Goal: Information Seeking & Learning: Learn about a topic

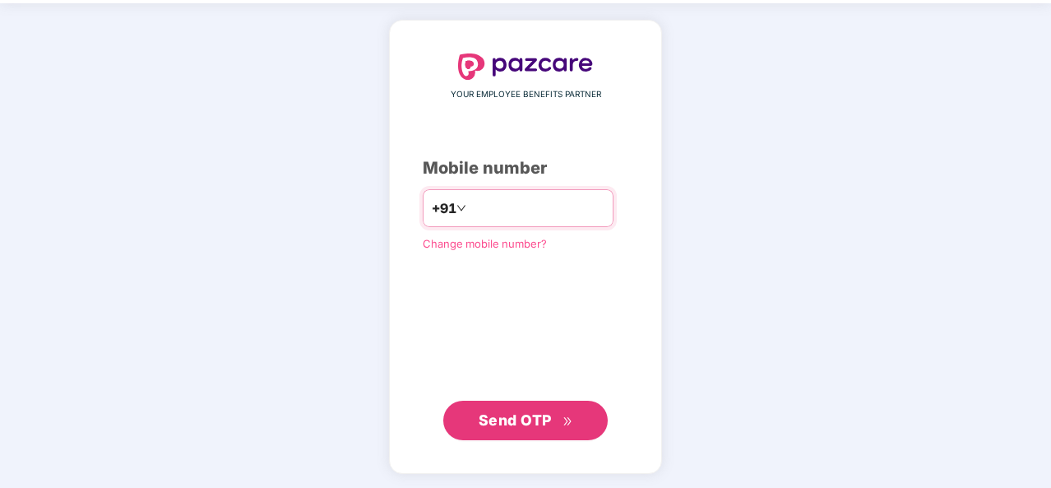
type input "**********"
click at [523, 420] on span "Send OTP" at bounding box center [515, 419] width 73 height 17
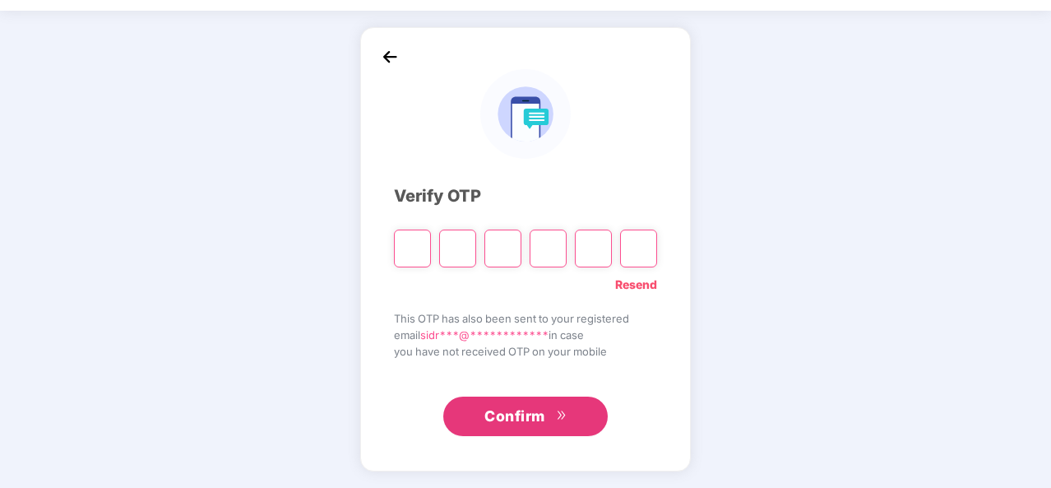
scroll to position [48, 0]
paste input "*"
type input "*"
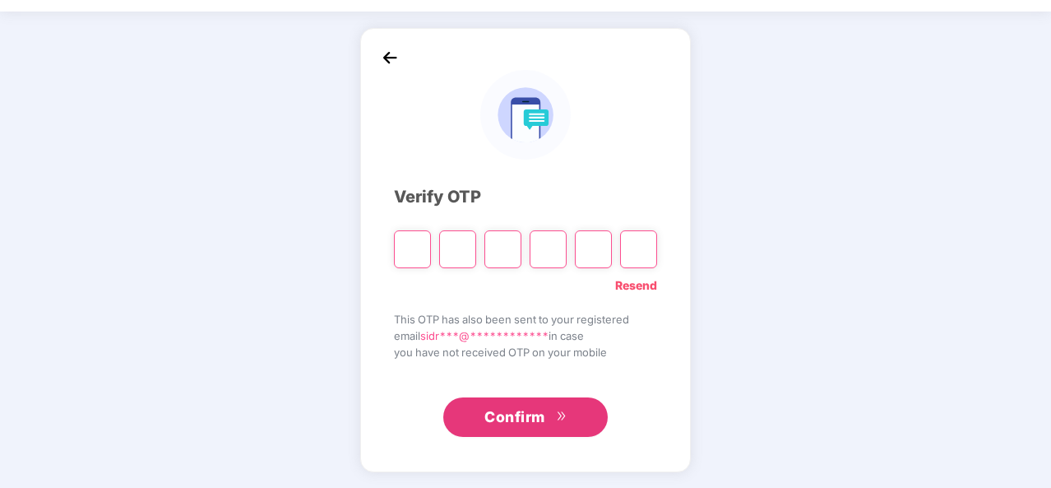
type input "*"
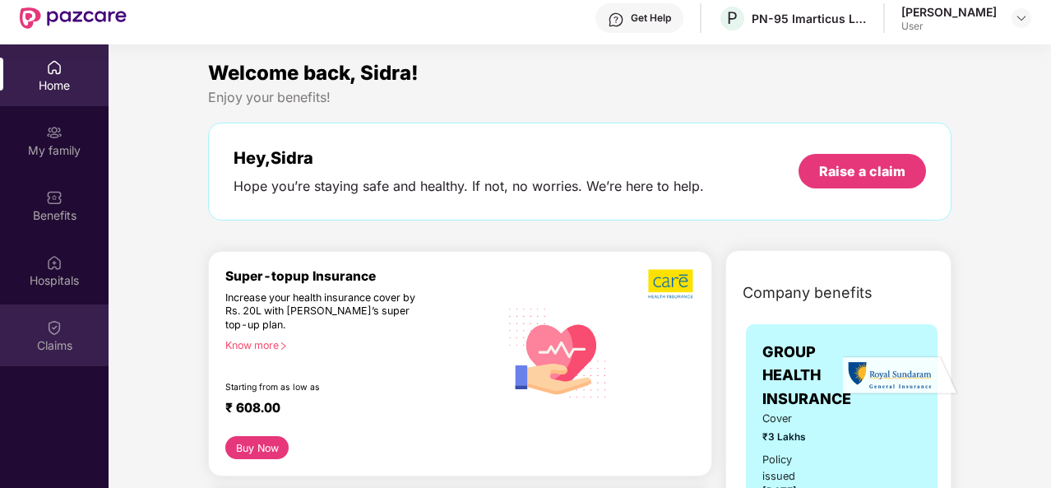
click at [50, 341] on div "Claims" at bounding box center [54, 345] width 109 height 16
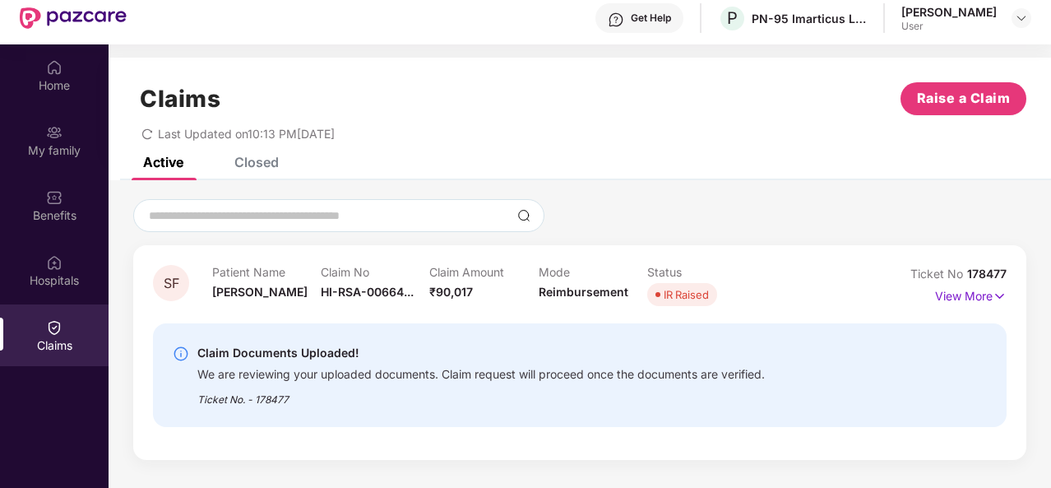
scroll to position [0, 0]
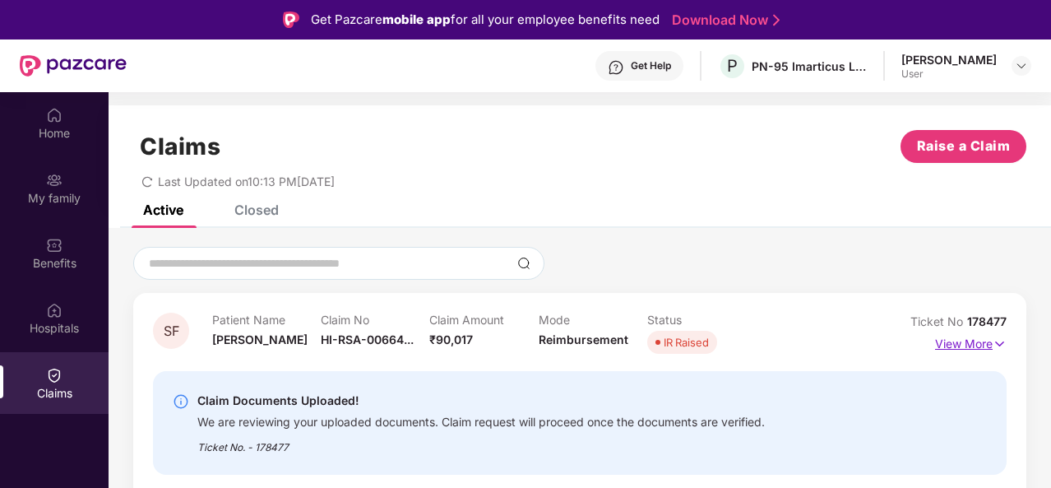
click at [974, 341] on p "View More" at bounding box center [971, 342] width 72 height 22
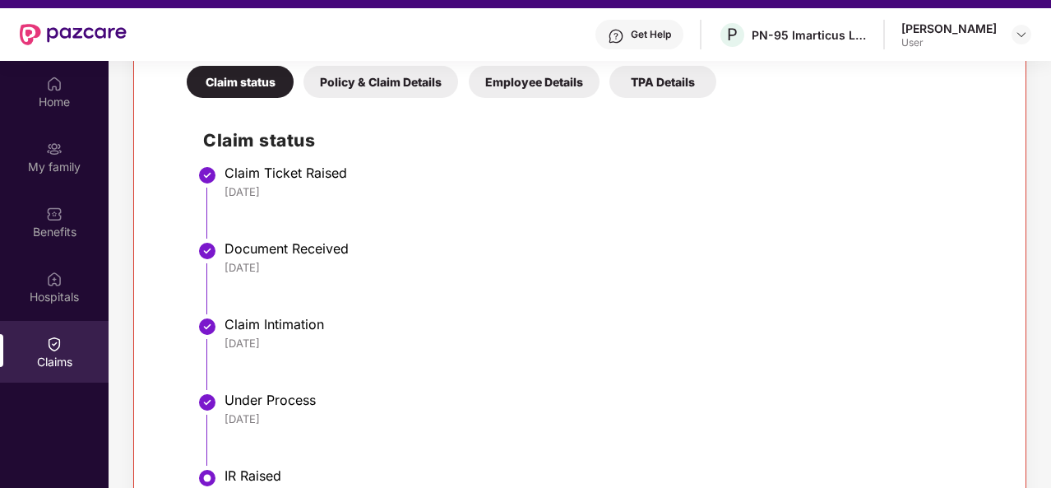
scroll to position [92, 0]
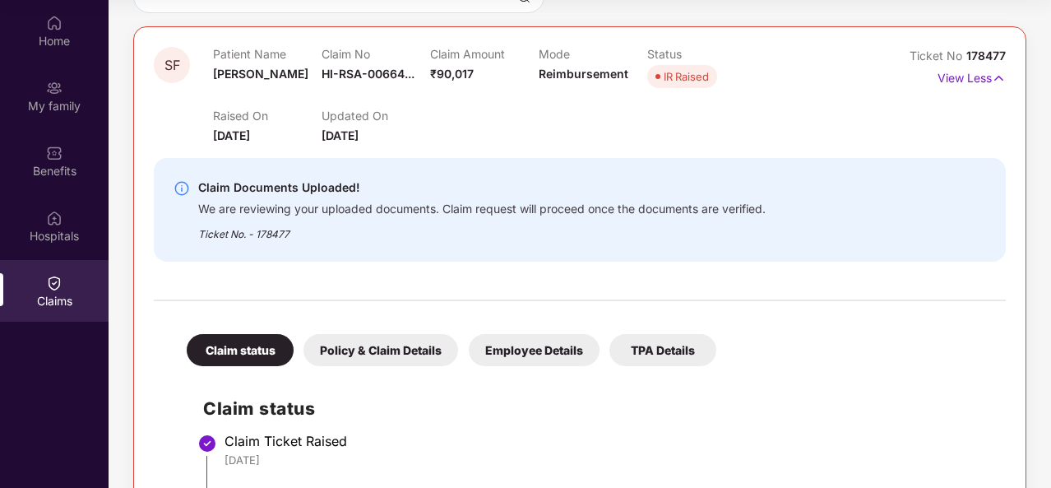
click at [390, 350] on div "Policy & Claim Details" at bounding box center [381, 350] width 155 height 32
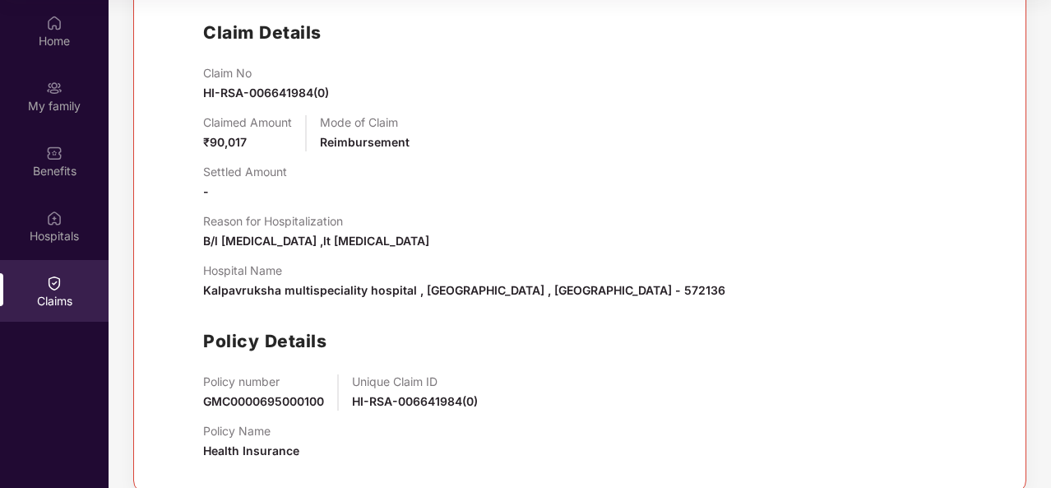
scroll to position [571, 0]
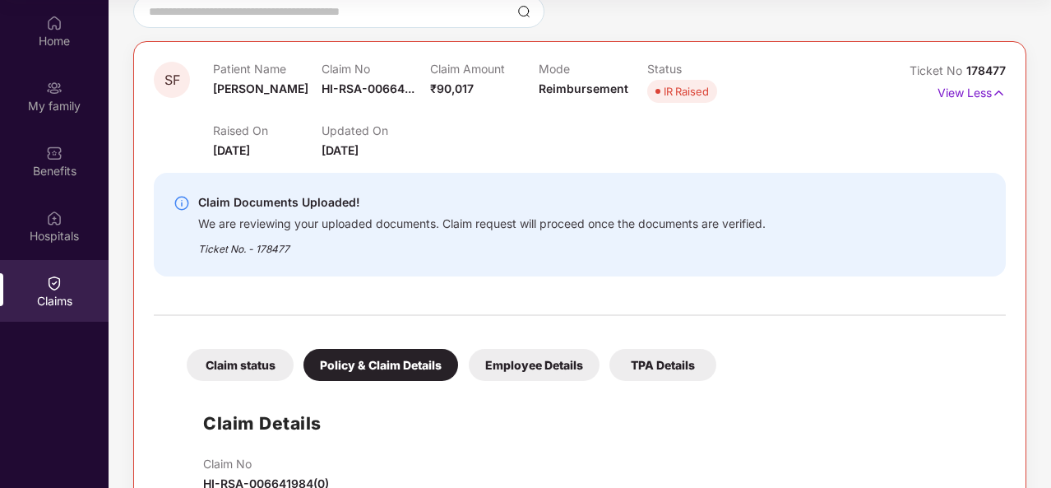
click at [528, 356] on div "Employee Details" at bounding box center [534, 365] width 131 height 32
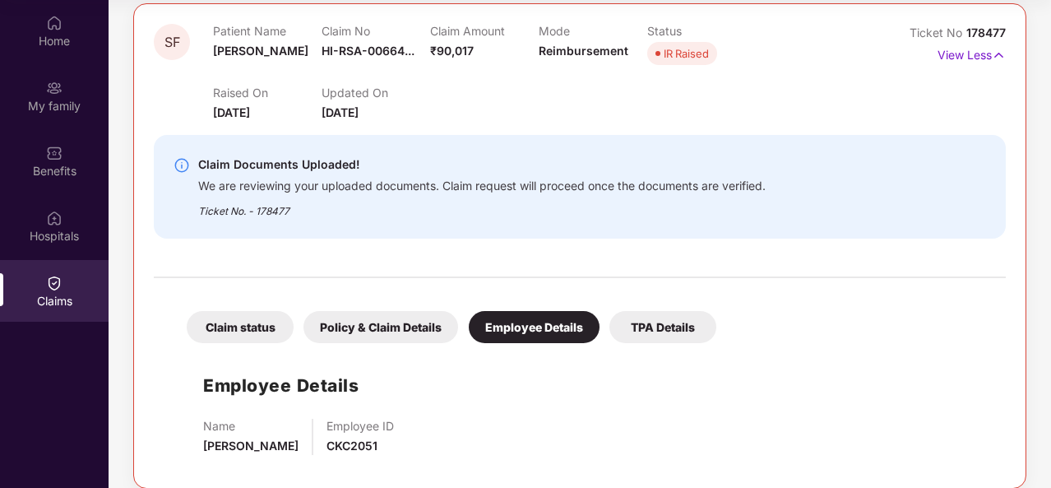
scroll to position [214, 0]
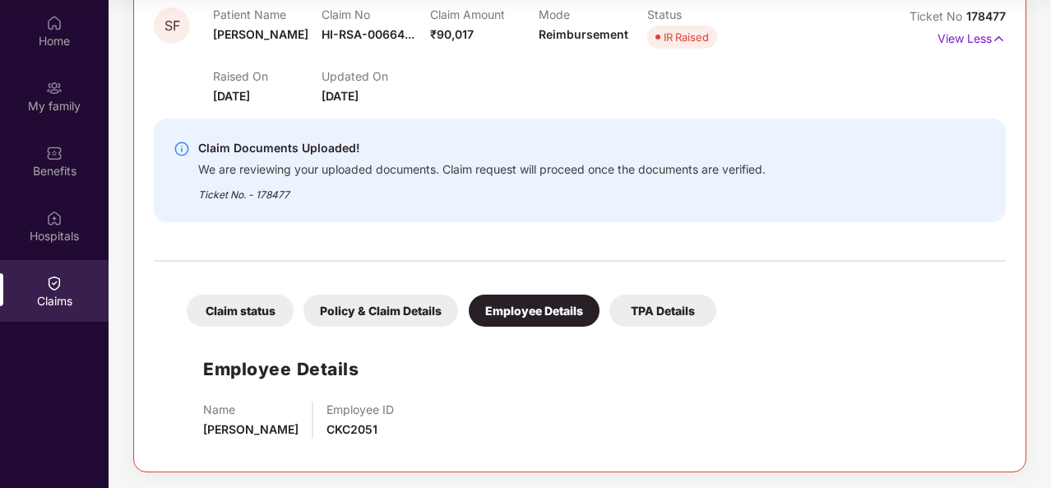
click at [658, 301] on div "TPA Details" at bounding box center [662, 310] width 107 height 32
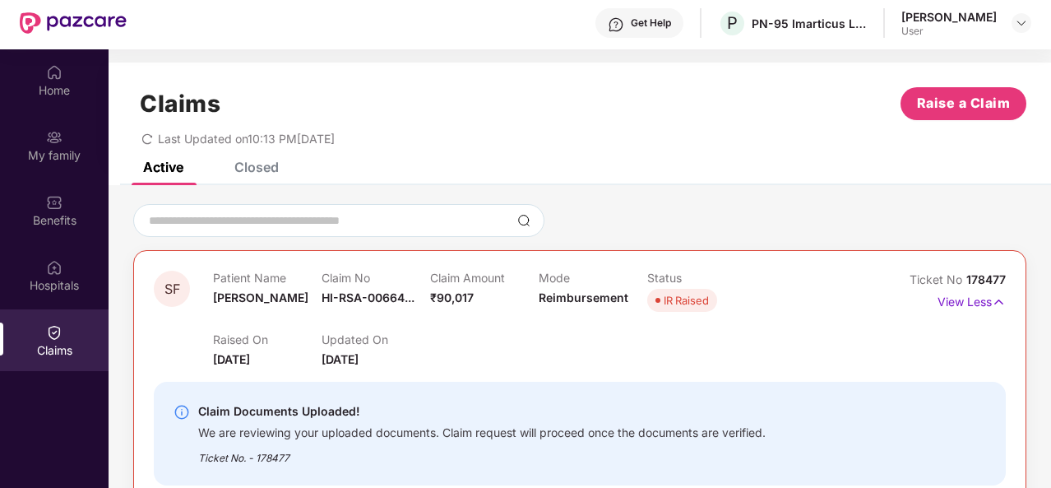
scroll to position [0, 0]
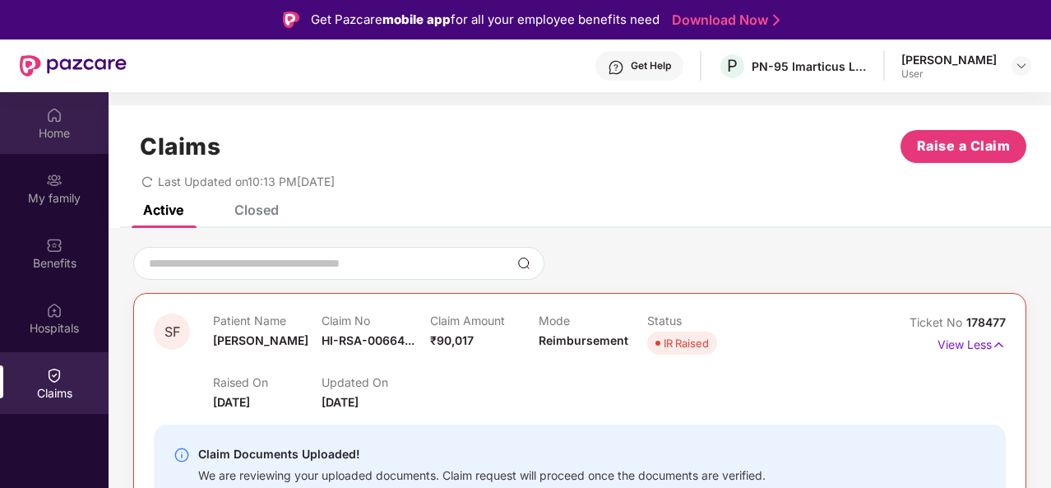
click at [50, 126] on div "Home" at bounding box center [54, 133] width 109 height 16
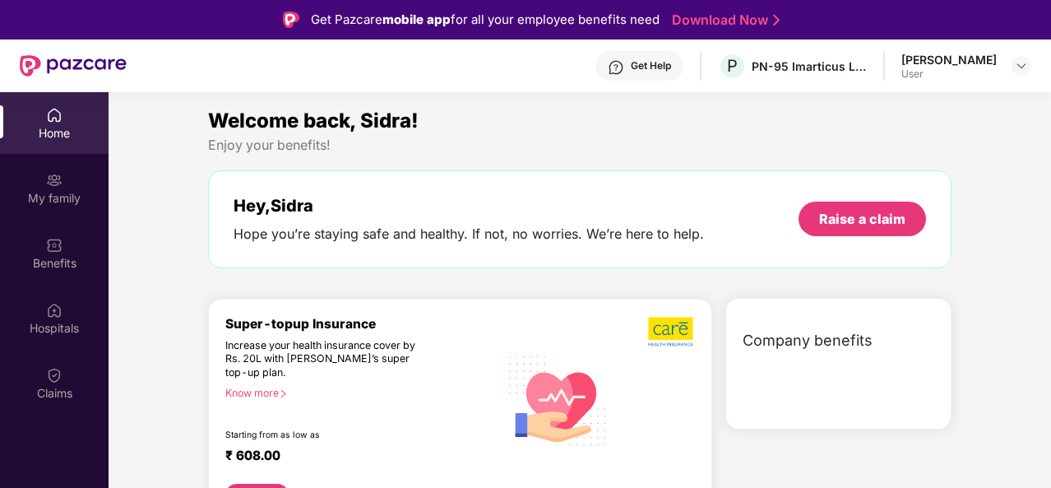
click at [559, 123] on div "Welcome back, Sidra!" at bounding box center [580, 120] width 744 height 31
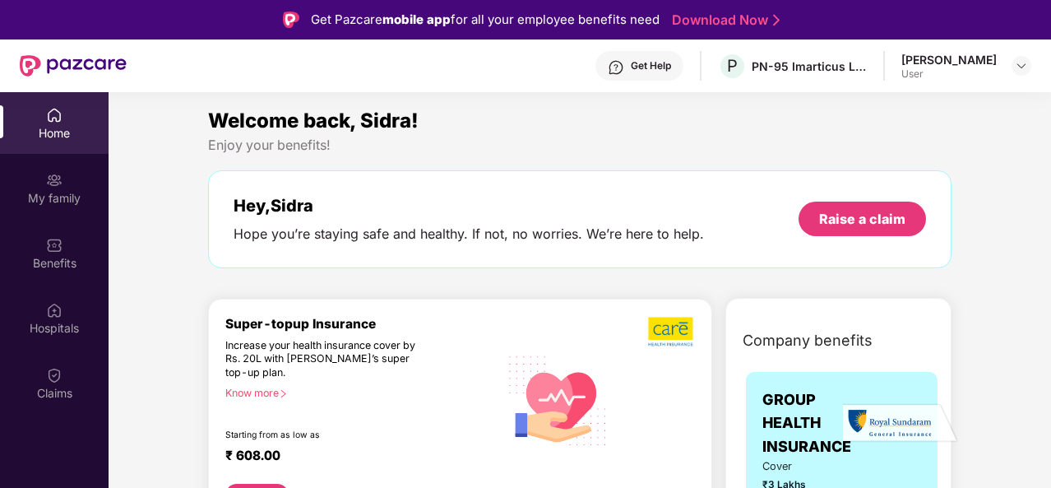
click at [809, 63] on div "PN-95 Imarticus Learning Private Limited" at bounding box center [809, 66] width 115 height 16
click at [800, 75] on div "P PN-95 Imarticus Learning Private Limited" at bounding box center [792, 66] width 149 height 29
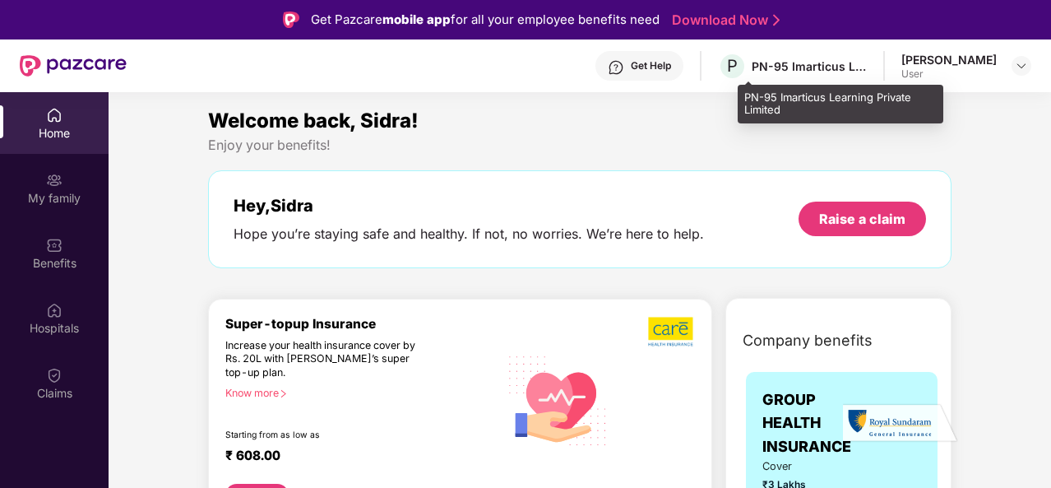
click at [829, 62] on div "PN-95 Imarticus Learning Private Limited" at bounding box center [809, 66] width 115 height 16
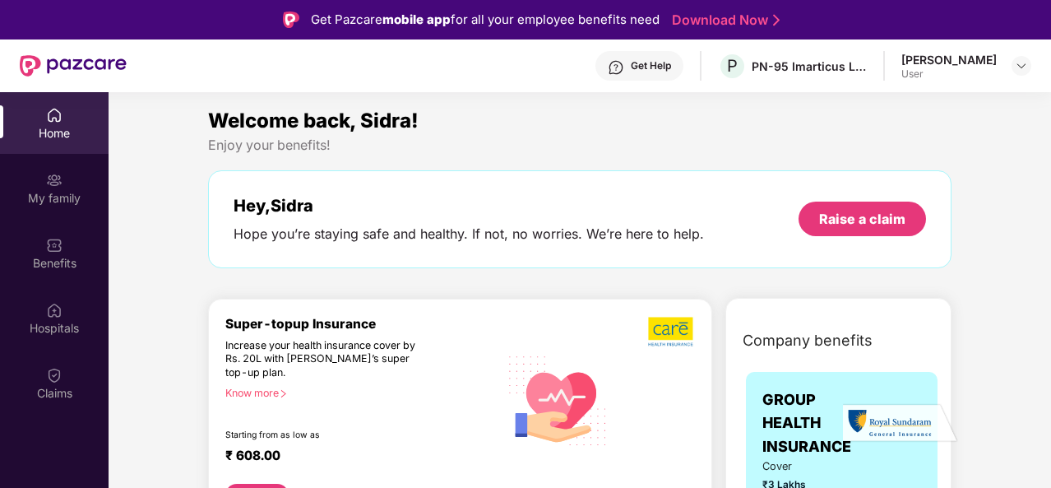
click at [897, 63] on div "Get Help P PN-95 Imarticus Learning Private Limited [PERSON_NAME] User" at bounding box center [579, 65] width 905 height 53
click at [671, 63] on div "Get Help" at bounding box center [651, 65] width 40 height 13
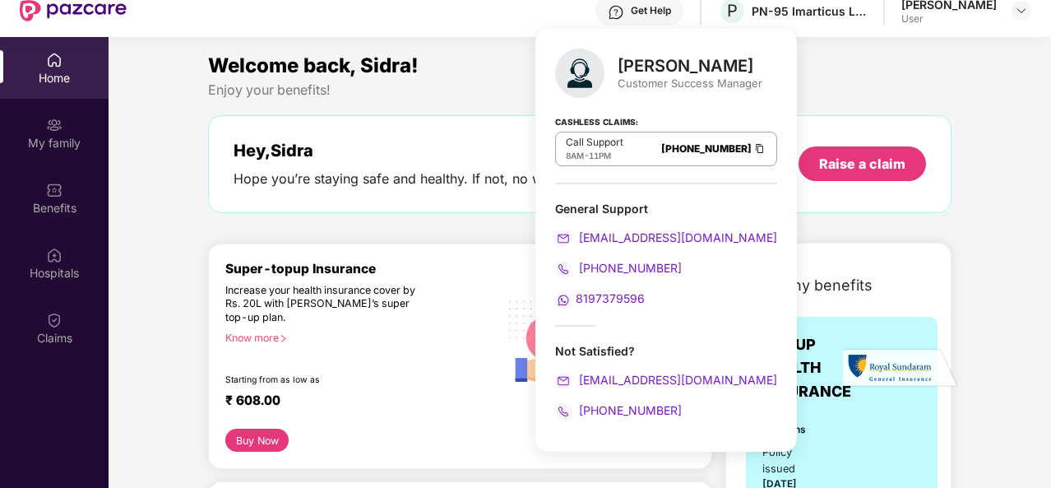
scroll to position [92, 0]
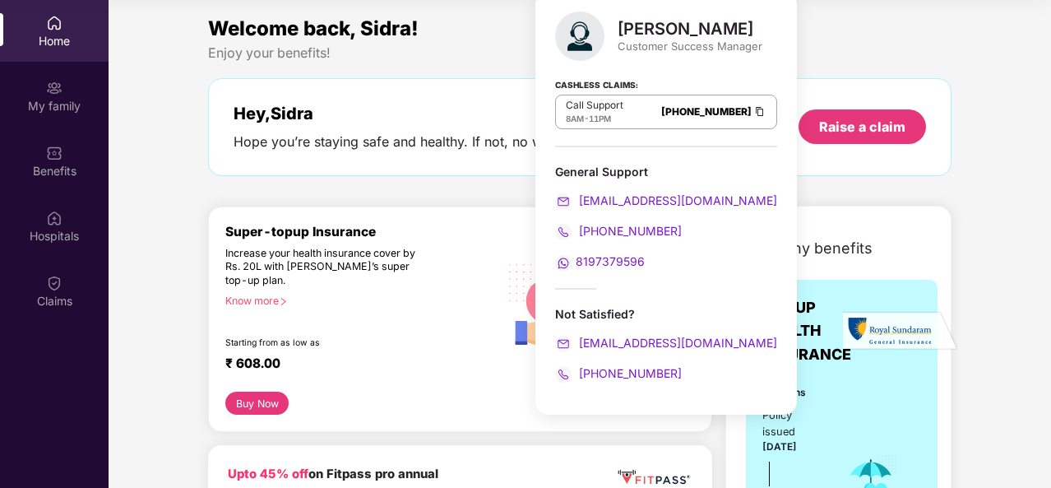
click at [832, 65] on div "Welcome back, Sidra! Enjoy your benefits! Hey, [PERSON_NAME] Hope you’re stayin…" at bounding box center [580, 102] width 757 height 179
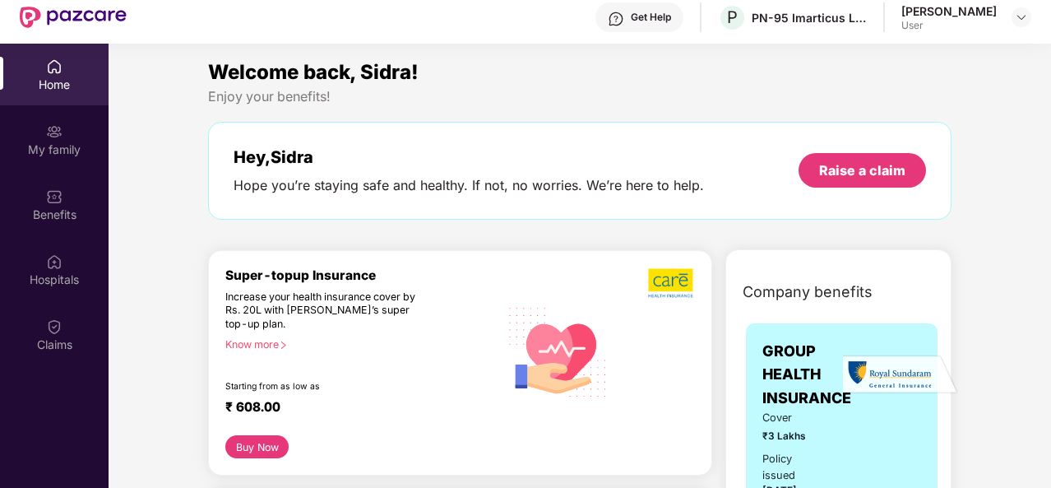
scroll to position [0, 0]
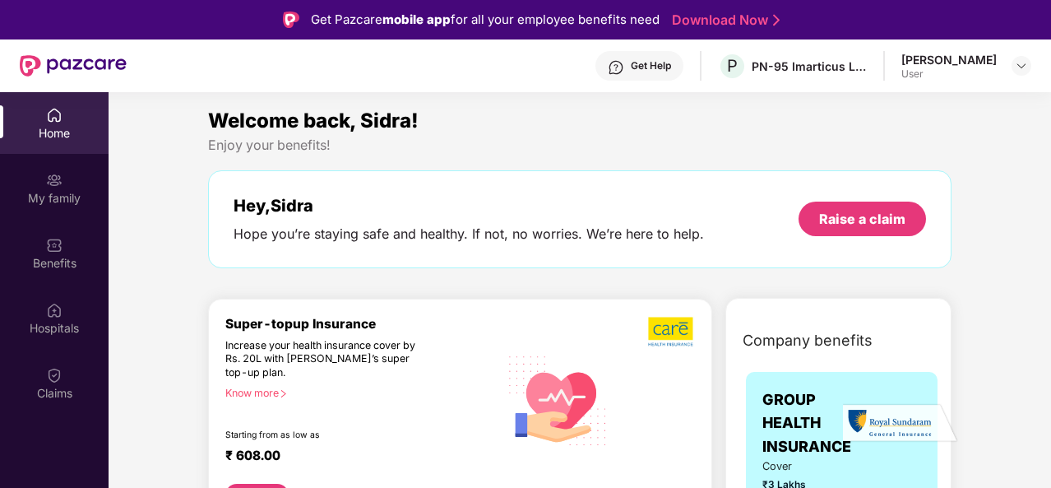
click at [487, 69] on div "Get Help P PN-95 Imarticus Learning Private Limited [PERSON_NAME] User" at bounding box center [579, 65] width 905 height 53
click at [169, 30] on div "Get Pazcare mobile app for all your employee benefits need Download Now" at bounding box center [525, 19] width 1051 height 39
click at [194, 86] on div "Get Help P PN-95 Imarticus Learning Private Limited [PERSON_NAME] User" at bounding box center [579, 65] width 905 height 53
click at [772, 147] on div "Enjoy your benefits!" at bounding box center [580, 145] width 744 height 17
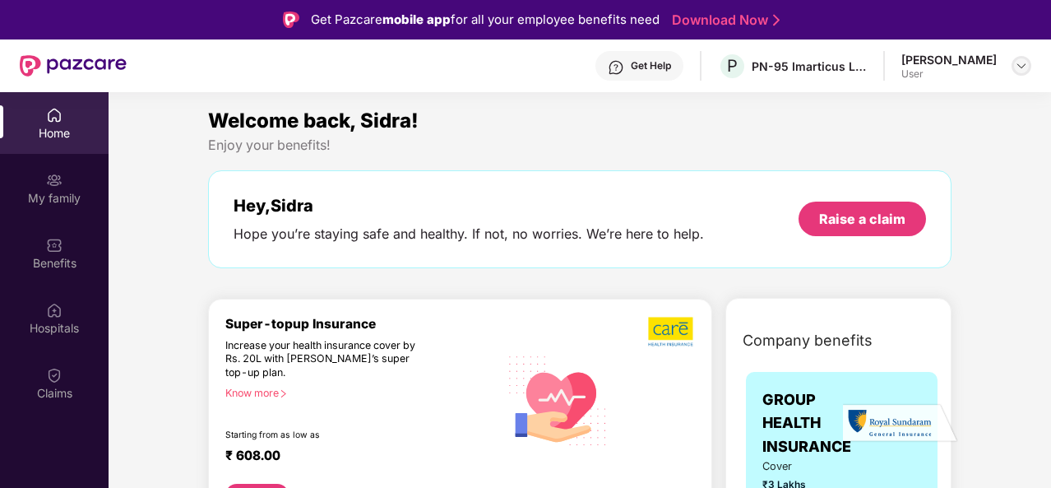
click at [1028, 67] on div at bounding box center [1022, 66] width 20 height 20
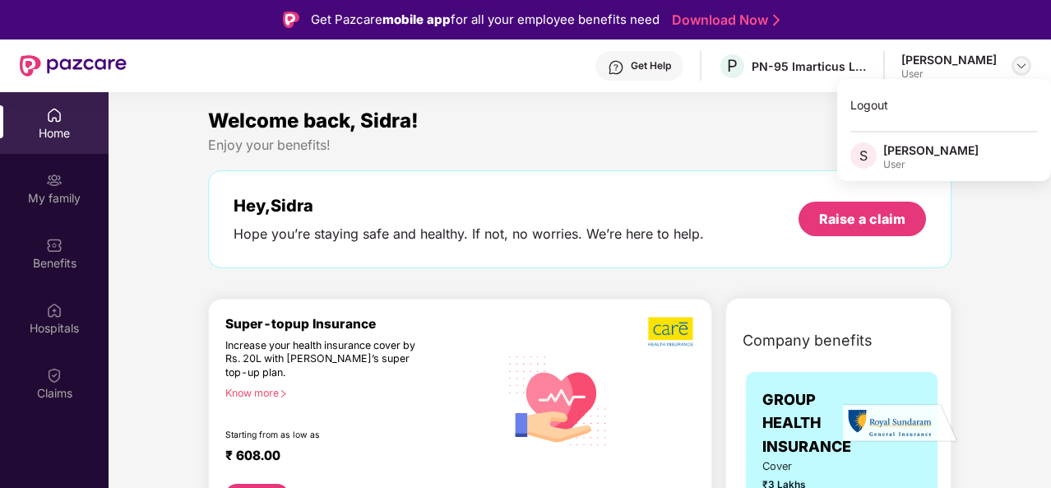
click at [1024, 64] on img at bounding box center [1021, 65] width 13 height 13
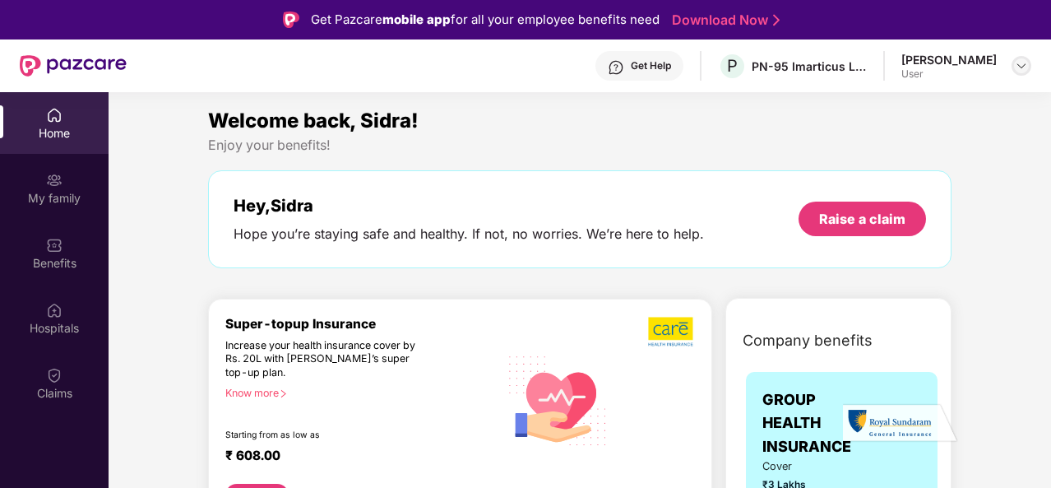
click at [1020, 63] on img at bounding box center [1021, 65] width 13 height 13
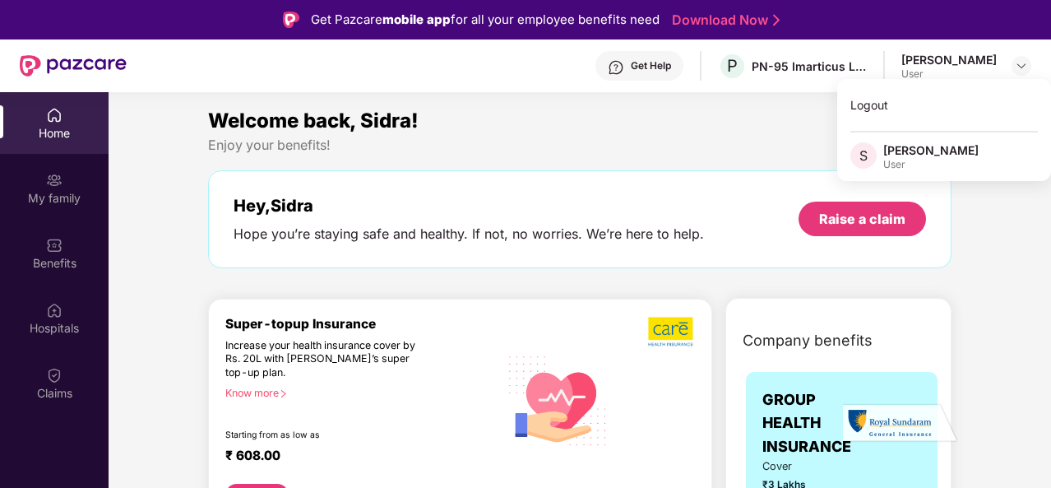
click at [911, 158] on div "User" at bounding box center [930, 164] width 95 height 13
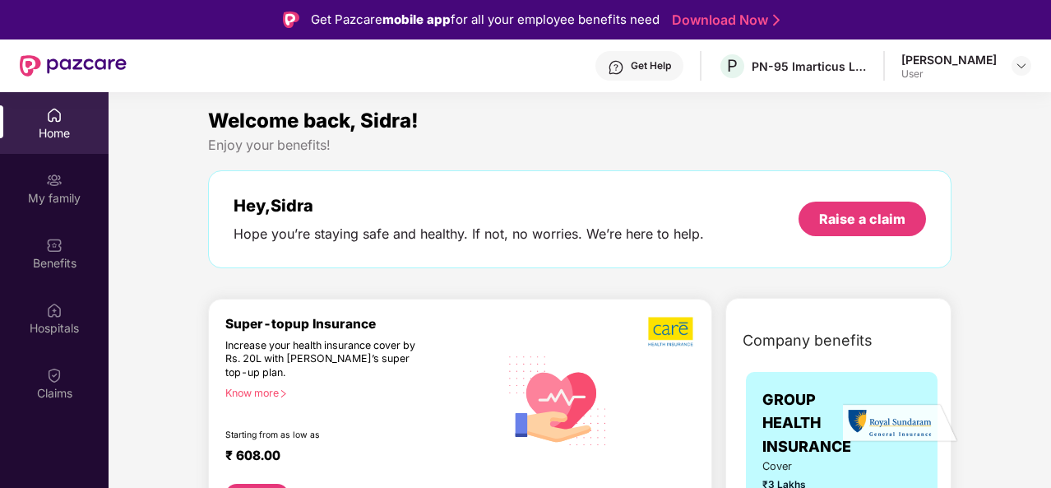
click at [574, 132] on div "Welcome back, Sidra!" at bounding box center [580, 120] width 744 height 31
click at [76, 195] on div "My family" at bounding box center [54, 198] width 109 height 16
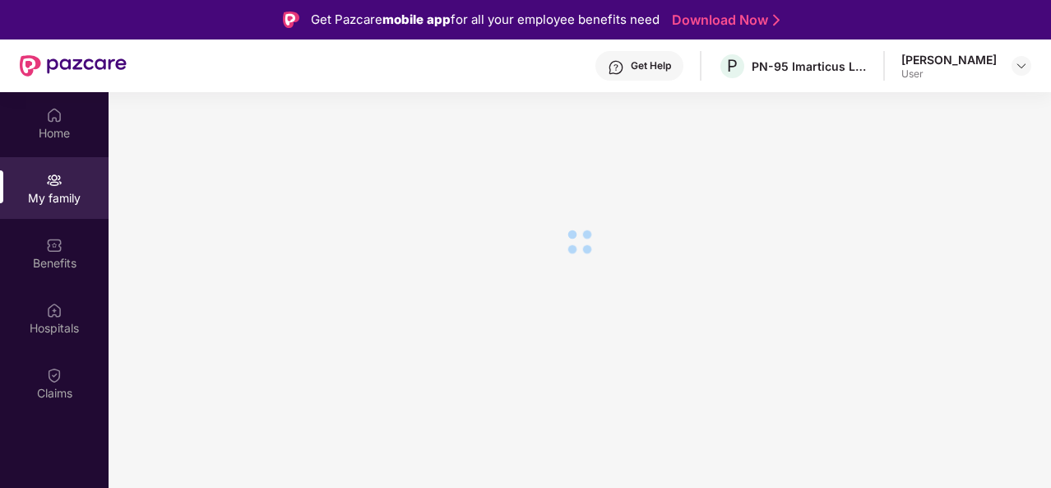
click at [276, 91] on div "Get Help P PN-95 Imarticus Learning Private Limited [PERSON_NAME] User" at bounding box center [579, 65] width 905 height 53
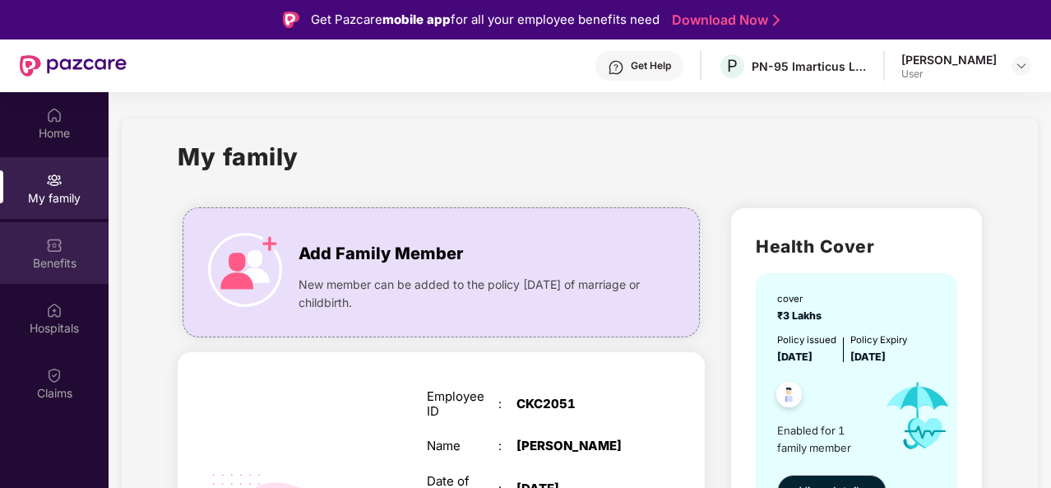
click at [47, 264] on div "Benefits" at bounding box center [54, 263] width 109 height 16
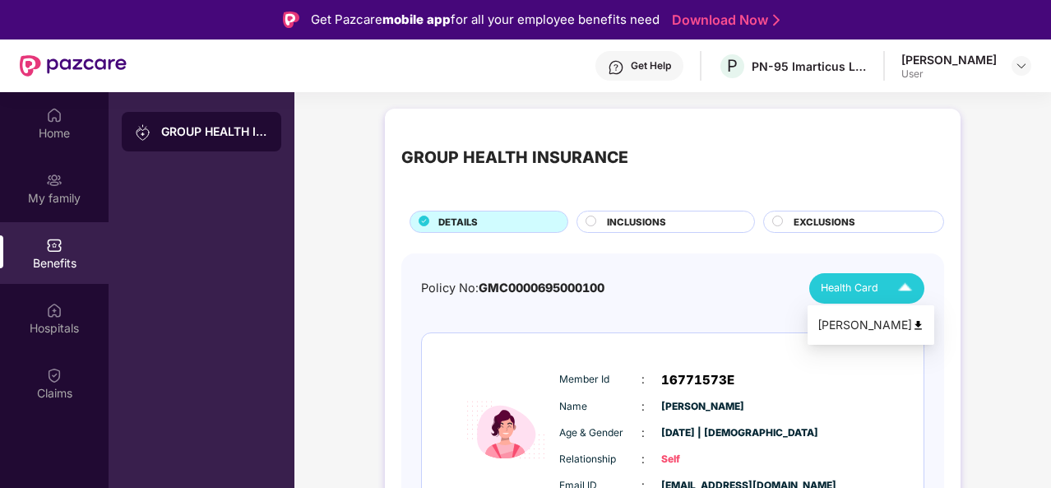
click at [867, 284] on span "Health Card" at bounding box center [850, 288] width 58 height 16
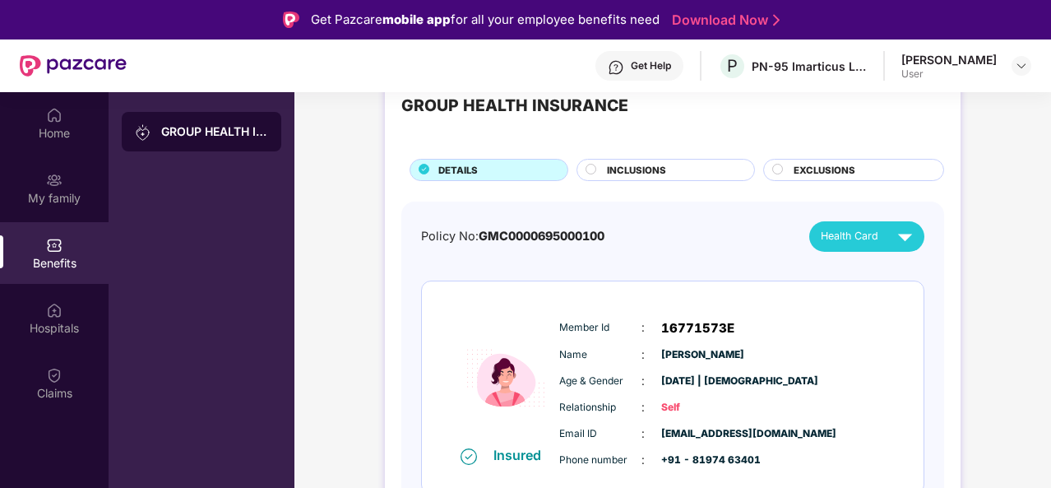
scroll to position [67, 0]
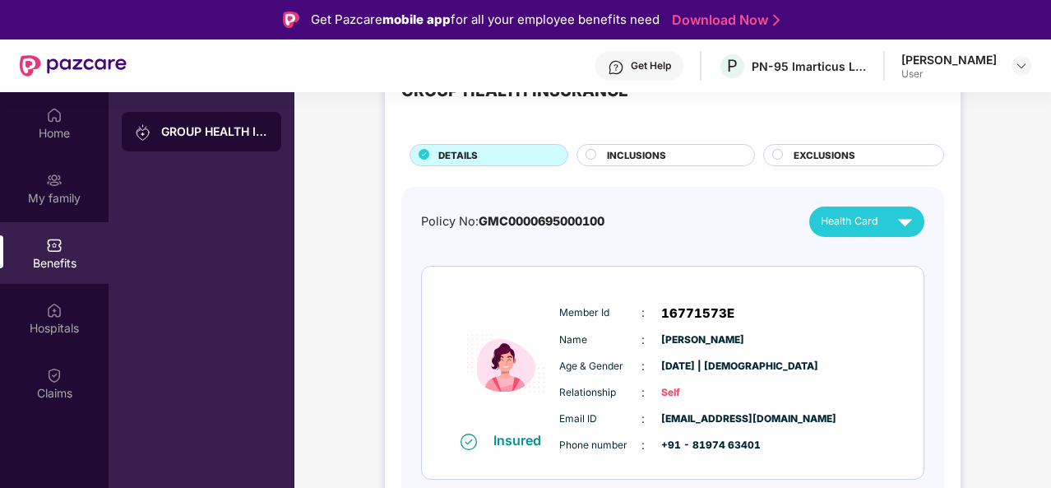
click at [852, 226] on span "Health Card" at bounding box center [850, 221] width 58 height 16
click at [854, 272] on li "[PERSON_NAME]" at bounding box center [871, 258] width 127 height 33
click at [661, 243] on div "Policy No: GMC0000695000100 Health Card Insured Member Id : 16771573E Name : [P…" at bounding box center [672, 355] width 503 height 299
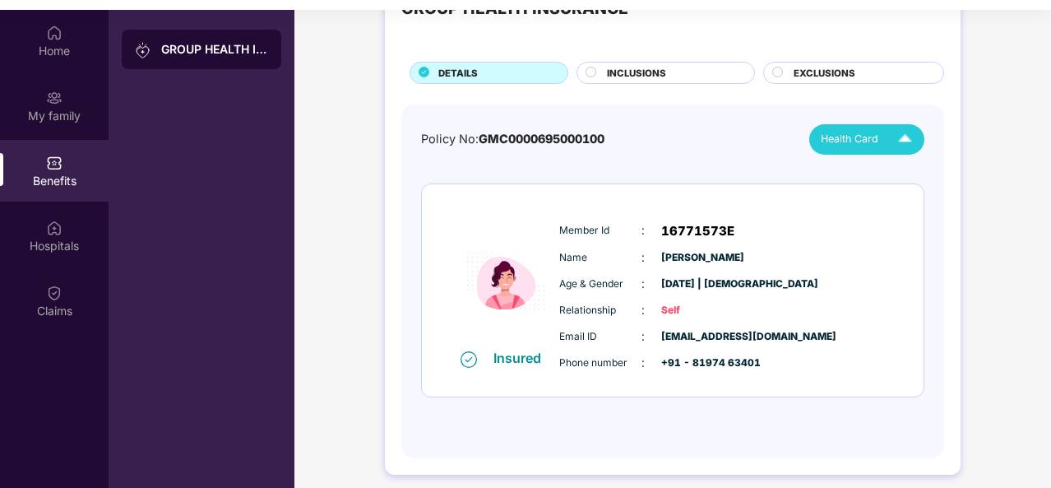
scroll to position [0, 0]
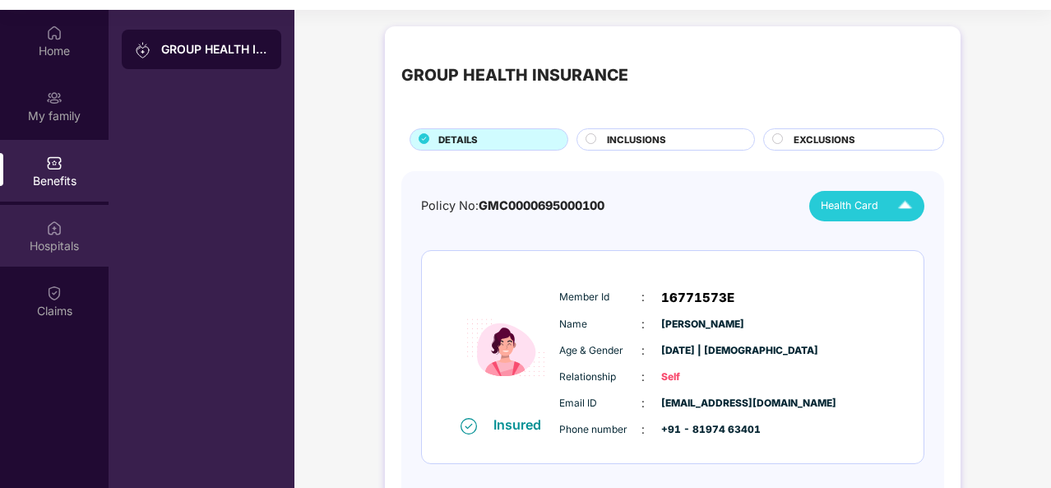
click at [61, 210] on div "Hospitals" at bounding box center [54, 236] width 109 height 62
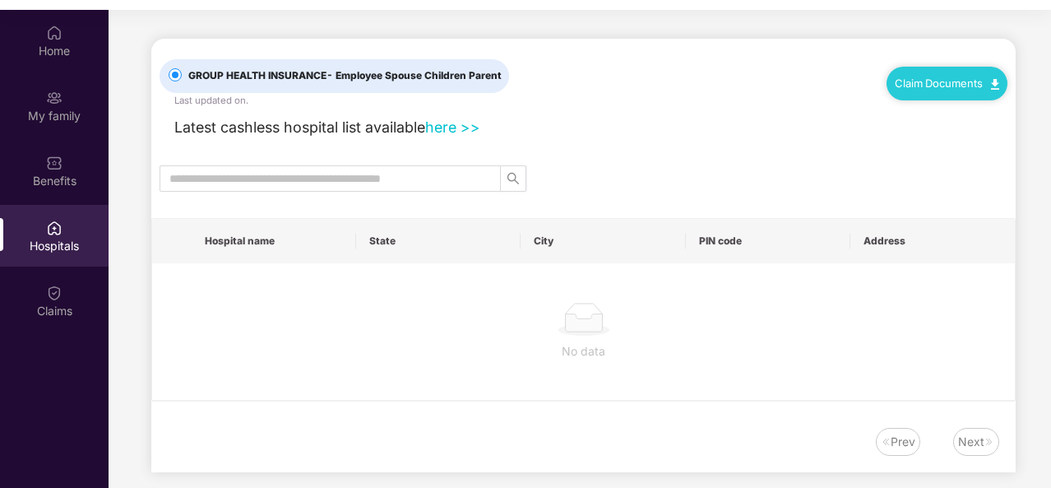
click at [616, 121] on div "Latest cashless hospital list available here >>" at bounding box center [584, 123] width 848 height 31
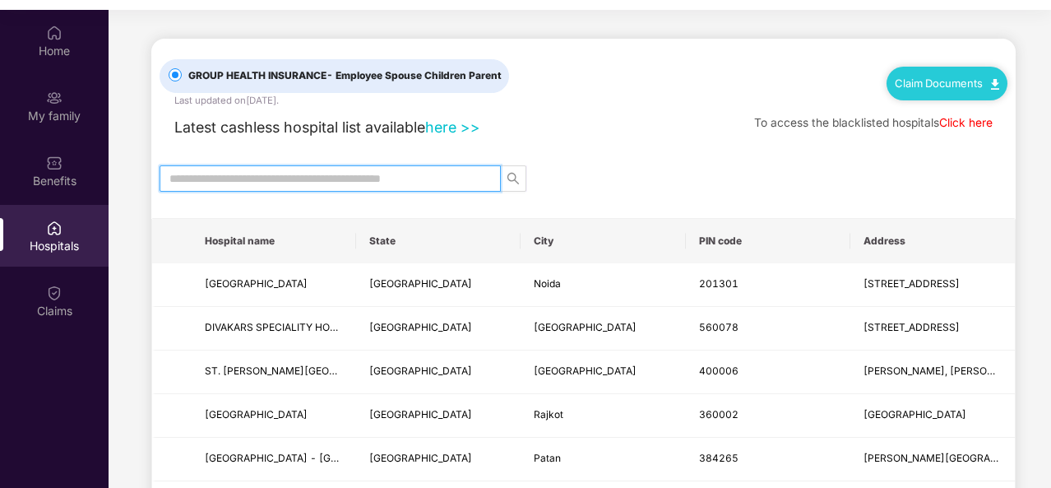
click at [294, 183] on input "text" at bounding box center [323, 178] width 308 height 18
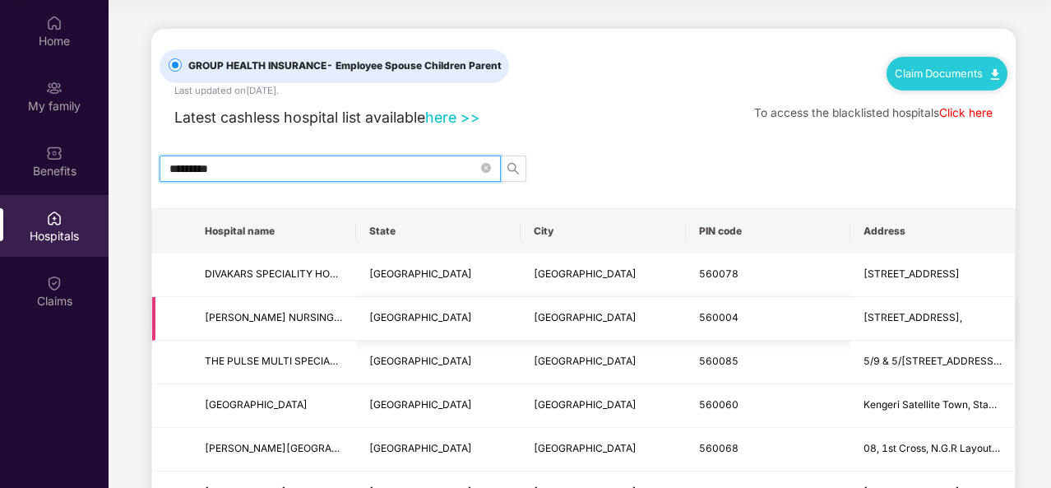
scroll to position [82, 0]
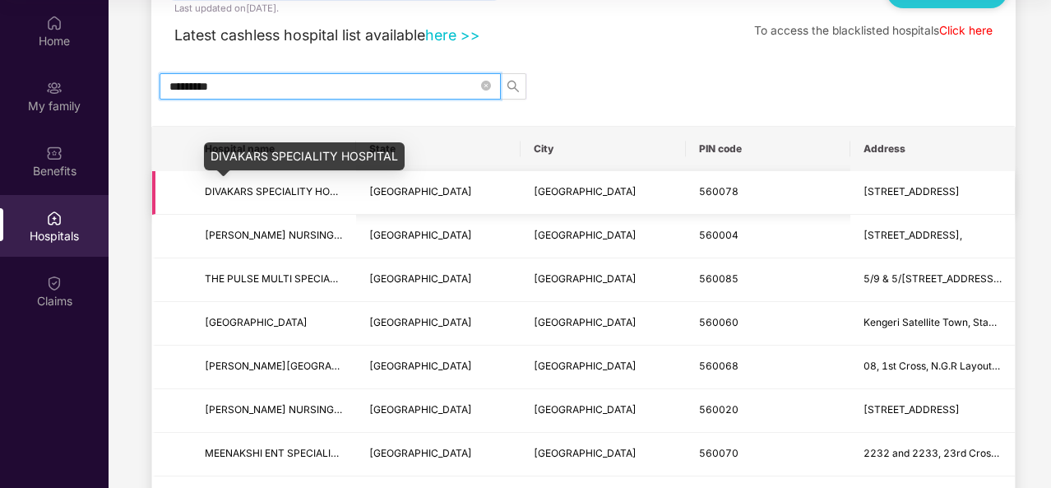
type input "*********"
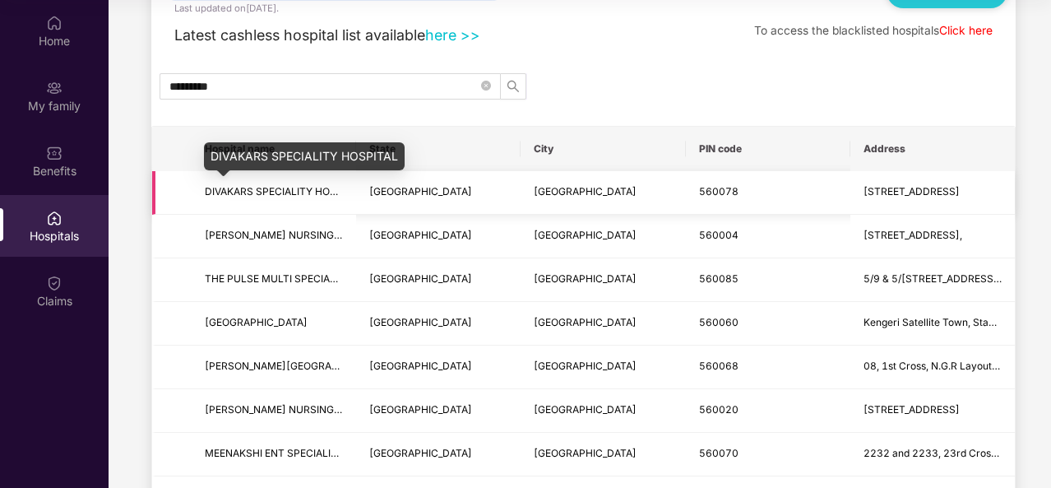
click at [322, 188] on span "DIVAKARS SPECIALITY HOSPITAL" at bounding box center [284, 191] width 159 height 12
click at [269, 197] on span "DIVAKARS SPECIALITY HOSPITAL" at bounding box center [274, 192] width 138 height 16
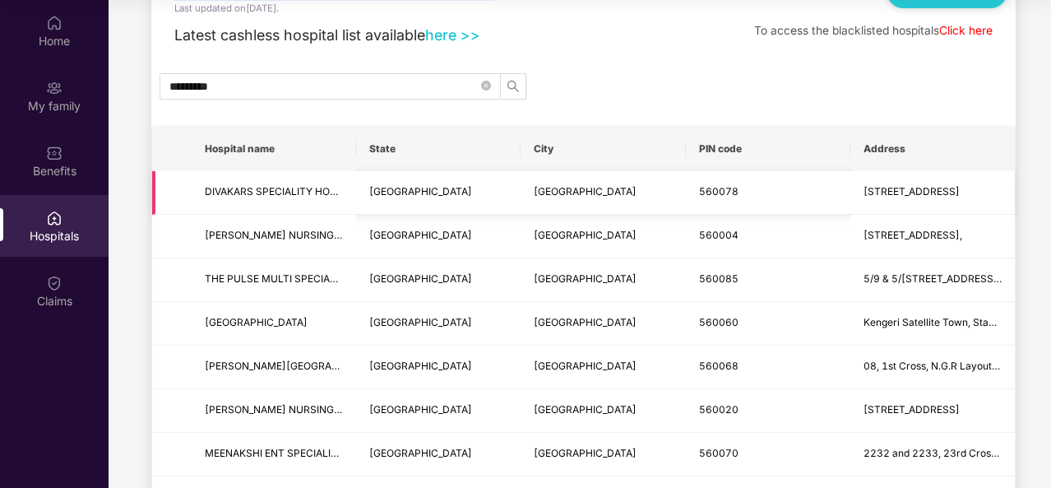
click at [686, 197] on td "560078" at bounding box center [768, 193] width 165 height 44
drag, startPoint x: 725, startPoint y: 180, endPoint x: 661, endPoint y: 183, distance: 64.2
click at [725, 180] on td "560078" at bounding box center [768, 193] width 165 height 44
click at [297, 195] on span "DIVAKARS SPECIALITY HOSPITAL" at bounding box center [284, 191] width 159 height 12
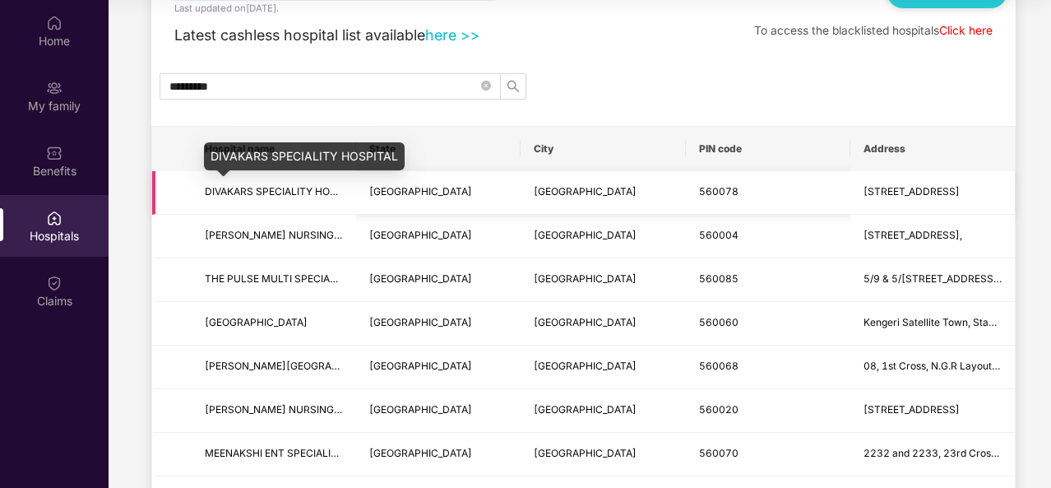
click at [222, 195] on span "DIVAKARS SPECIALITY HOSPITAL" at bounding box center [284, 191] width 159 height 12
drag, startPoint x: 222, startPoint y: 194, endPoint x: 734, endPoint y: 188, distance: 511.7
click at [678, 192] on td "[GEOGRAPHIC_DATA]" at bounding box center [603, 193] width 165 height 44
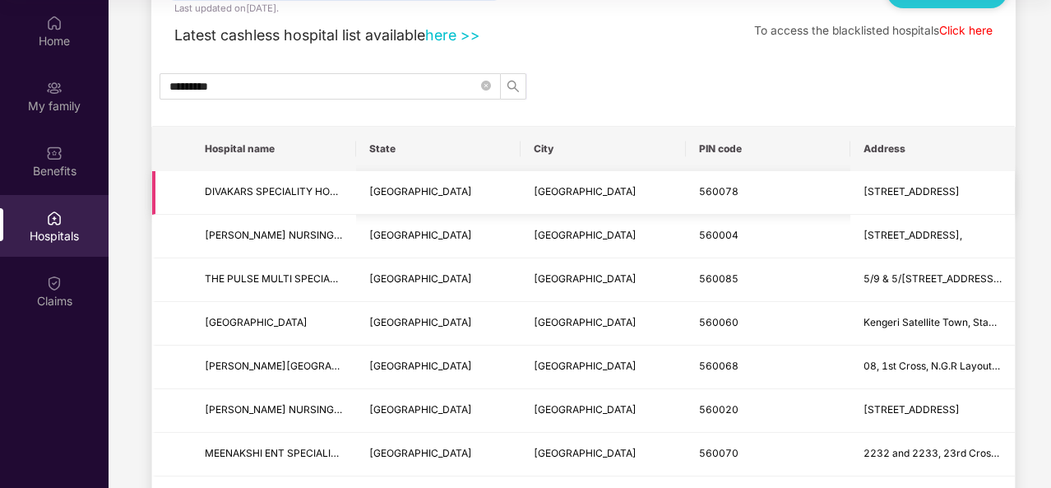
click at [857, 171] on td "[STREET_ADDRESS]" at bounding box center [933, 193] width 165 height 44
click at [906, 177] on td "[STREET_ADDRESS]" at bounding box center [933, 193] width 165 height 44
click at [908, 195] on span "[STREET_ADDRESS]" at bounding box center [912, 191] width 96 height 12
click at [908, 194] on span "[STREET_ADDRESS]" at bounding box center [912, 191] width 96 height 12
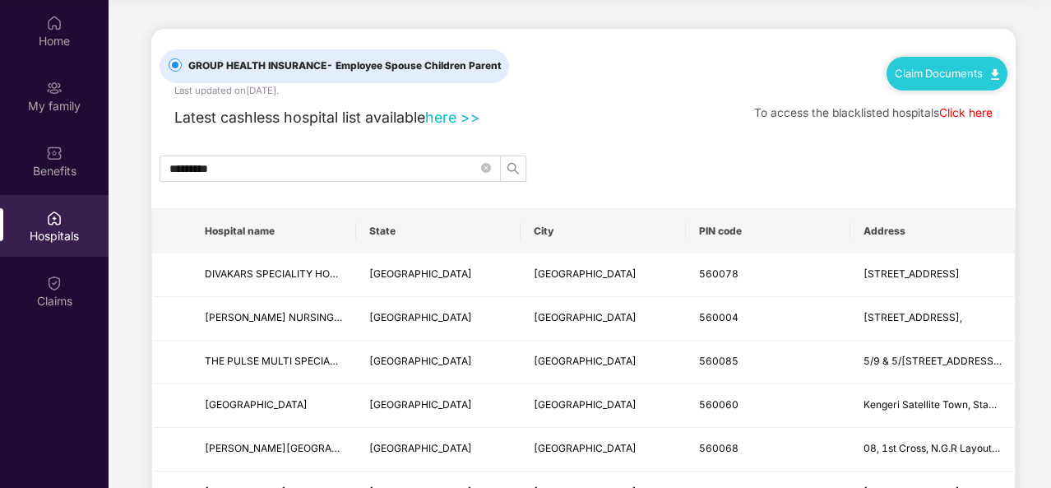
click at [800, 81] on div "GROUP HEALTH INSURANCE - Employee Spouse Children Parent Last updated on [DATE]…" at bounding box center [584, 63] width 848 height 69
click at [920, 75] on link "Claim Documents" at bounding box center [947, 73] width 104 height 13
click at [939, 131] on link "Claim Process" at bounding box center [952, 135] width 107 height 35
click at [581, 95] on div "GROUP HEALTH INSURANCE - Employee Spouse Children Parent Last updated on [DATE]…" at bounding box center [584, 63] width 848 height 69
click at [962, 106] on link "Click here" at bounding box center [965, 112] width 53 height 13
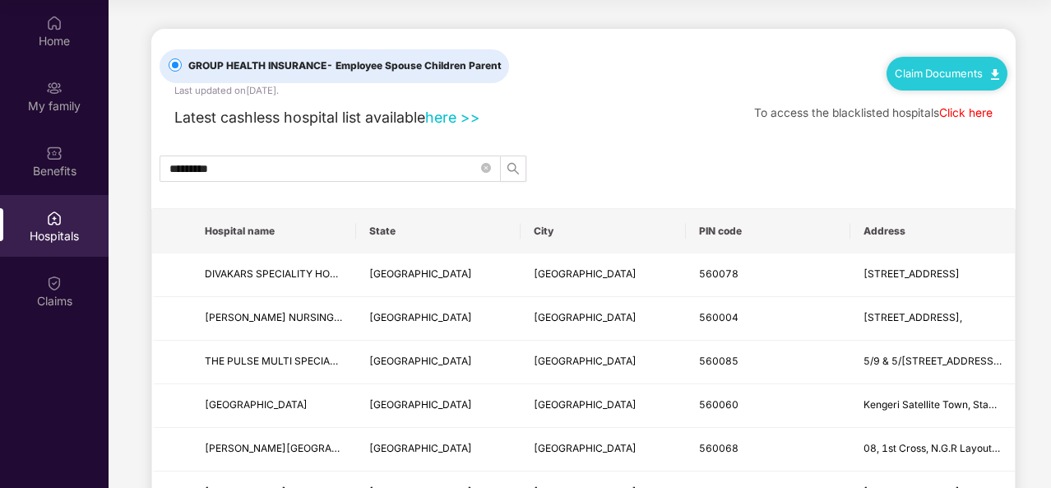
click at [716, 87] on div "GROUP HEALTH INSURANCE - Employee Spouse Children Parent Last updated on [DATE]…" at bounding box center [584, 63] width 848 height 69
click at [55, 93] on img at bounding box center [54, 88] width 16 height 16
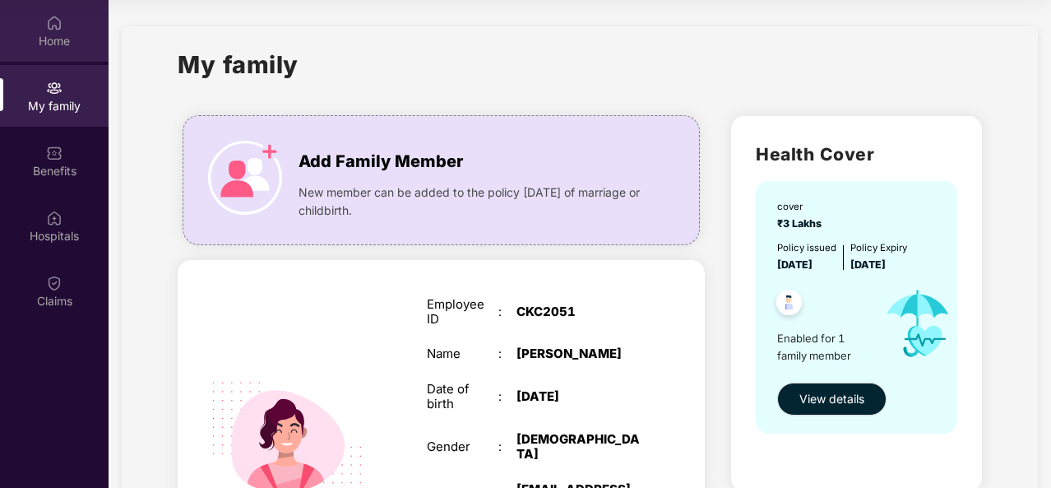
click at [30, 17] on div "Home" at bounding box center [54, 31] width 109 height 62
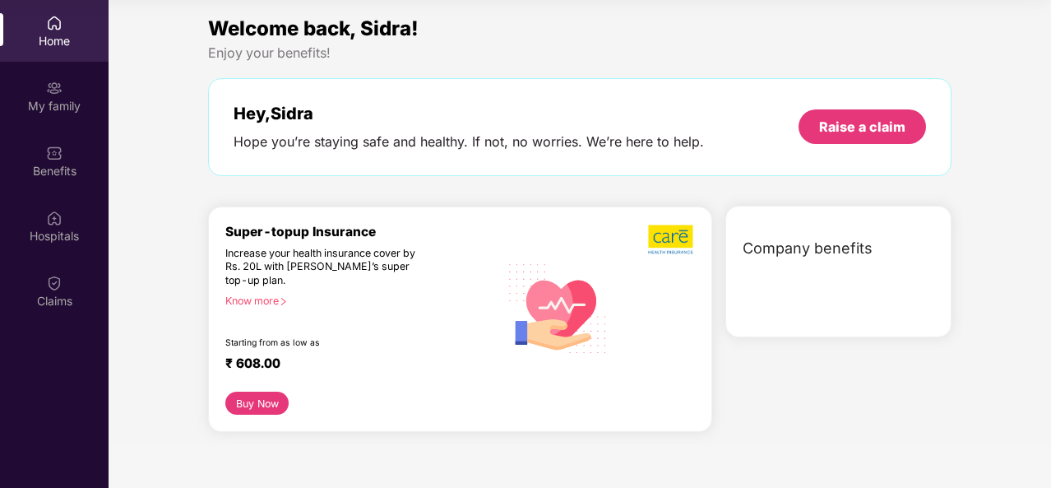
click at [564, 94] on div "Hey, [PERSON_NAME] you’re staying safe and healthy. If not, no worries. We’re h…" at bounding box center [580, 127] width 744 height 98
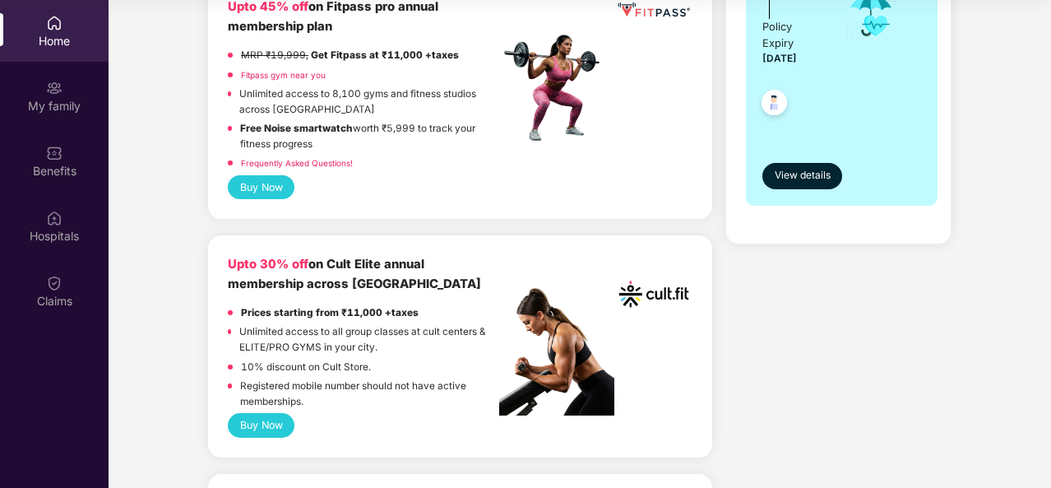
scroll to position [494, 0]
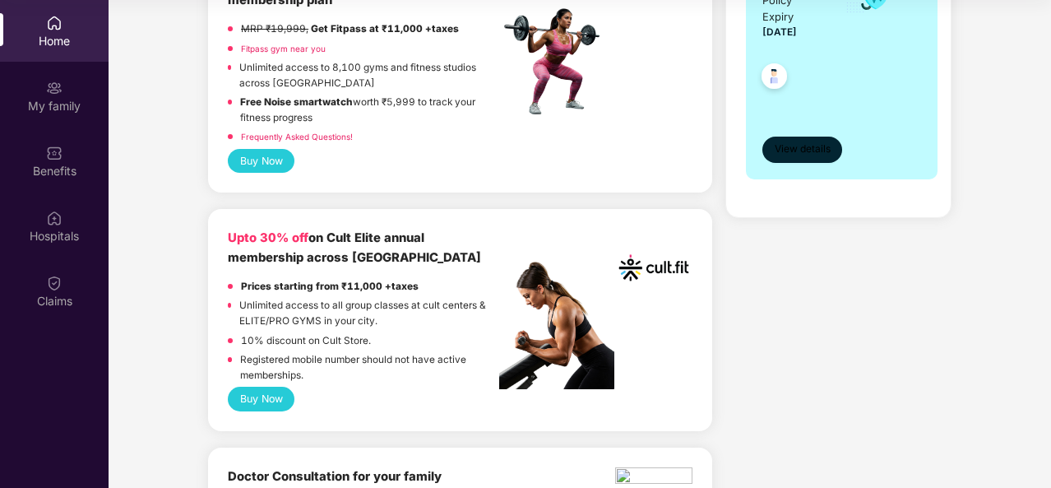
click at [813, 147] on span "View details" at bounding box center [803, 149] width 56 height 16
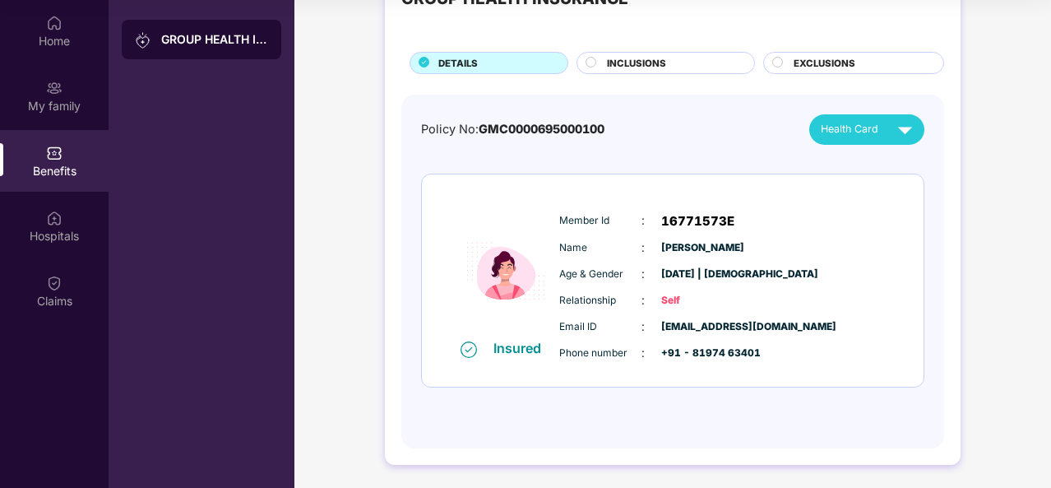
scroll to position [0, 0]
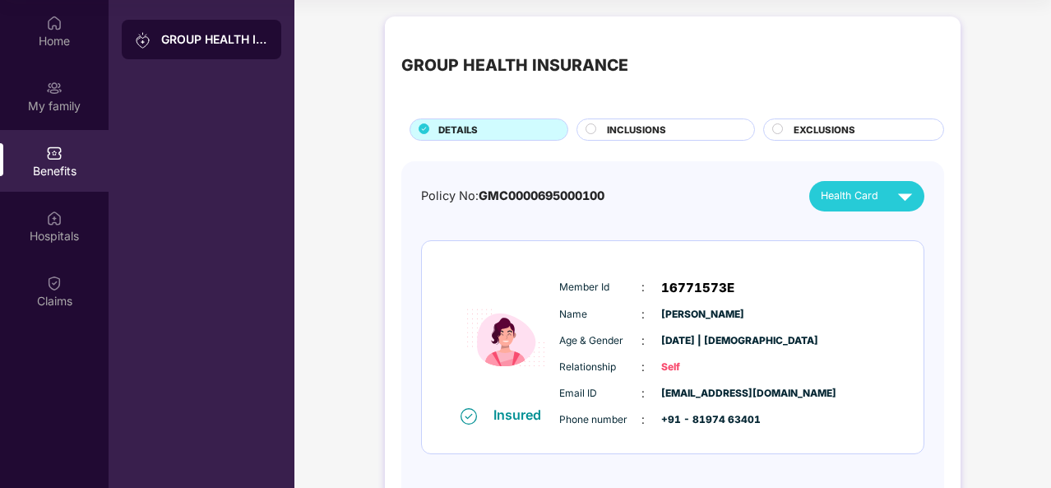
click at [632, 137] on div "INCLUSIONS" at bounding box center [672, 131] width 147 height 17
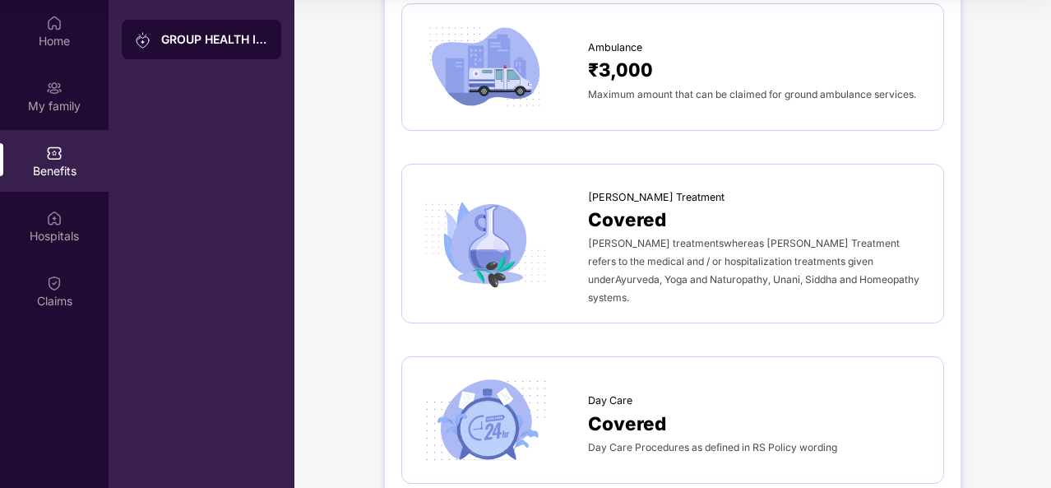
scroll to position [1234, 0]
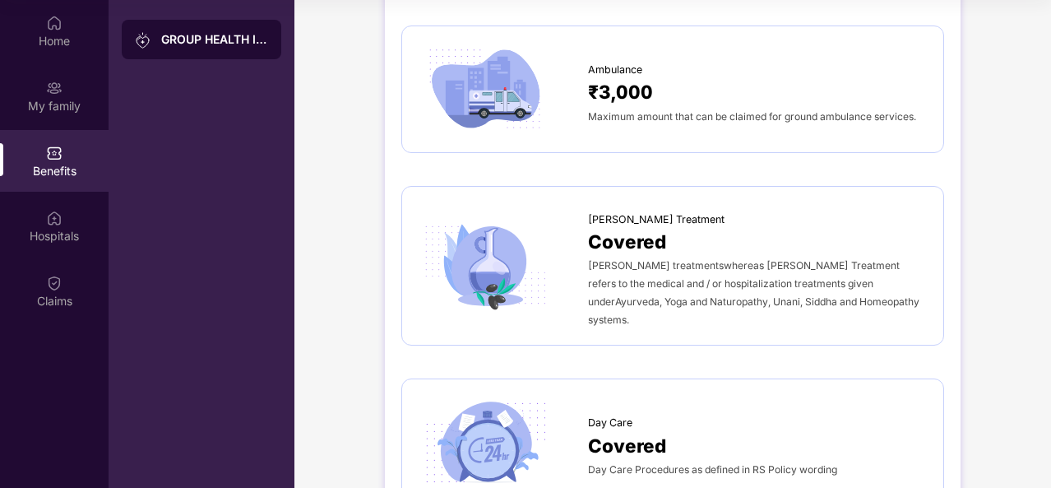
click at [320, 168] on div "GROUP HEALTH INSURANCE DETAILS INCLUSIONS EXCLUSIONS Sum Insured ₹3,00,000 Empl…" at bounding box center [672, 481] width 757 height 3415
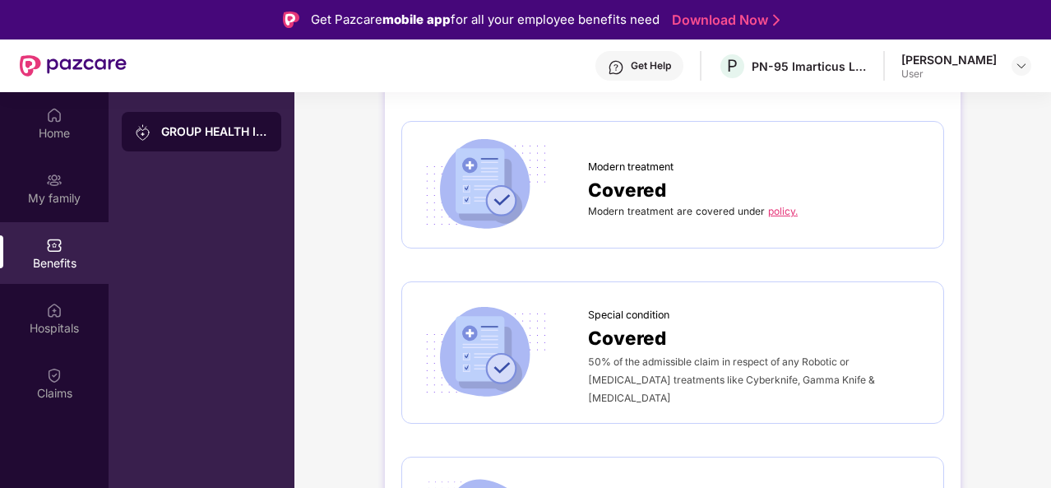
scroll to position [2714, 0]
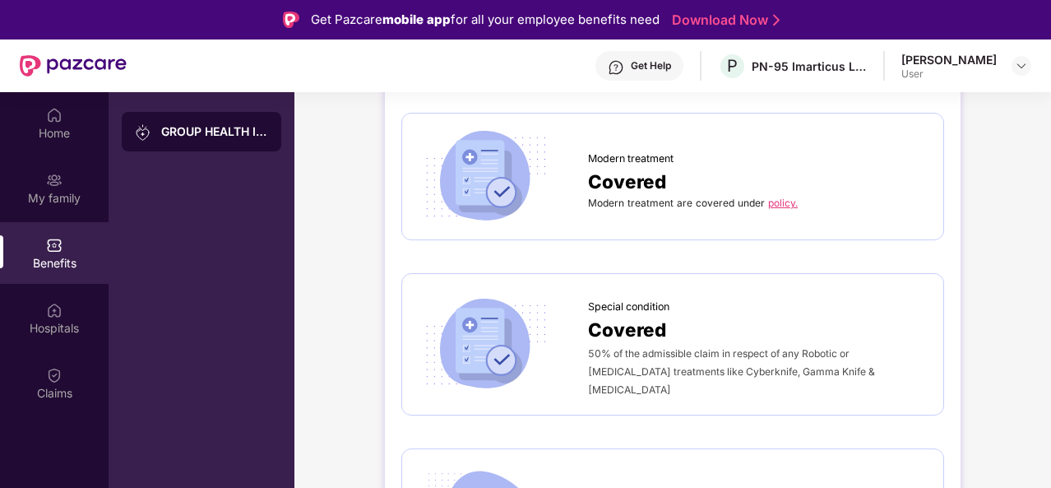
click at [773, 197] on link "policy." at bounding box center [783, 203] width 30 height 12
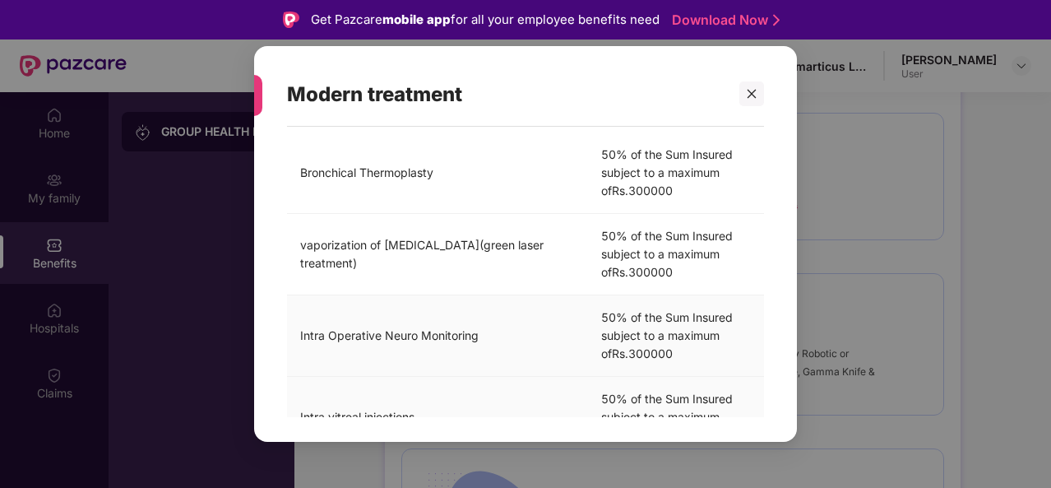
scroll to position [466, 0]
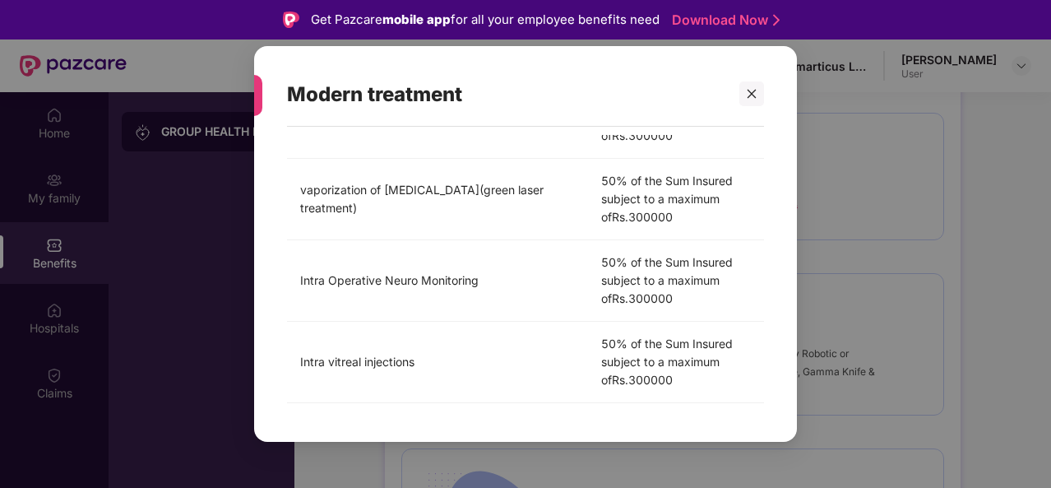
drag, startPoint x: 711, startPoint y: 104, endPoint x: 737, endPoint y: 94, distance: 28.4
click at [711, 105] on div "Modern treatment" at bounding box center [506, 95] width 438 height 64
click at [746, 89] on icon "close" at bounding box center [752, 94] width 12 height 12
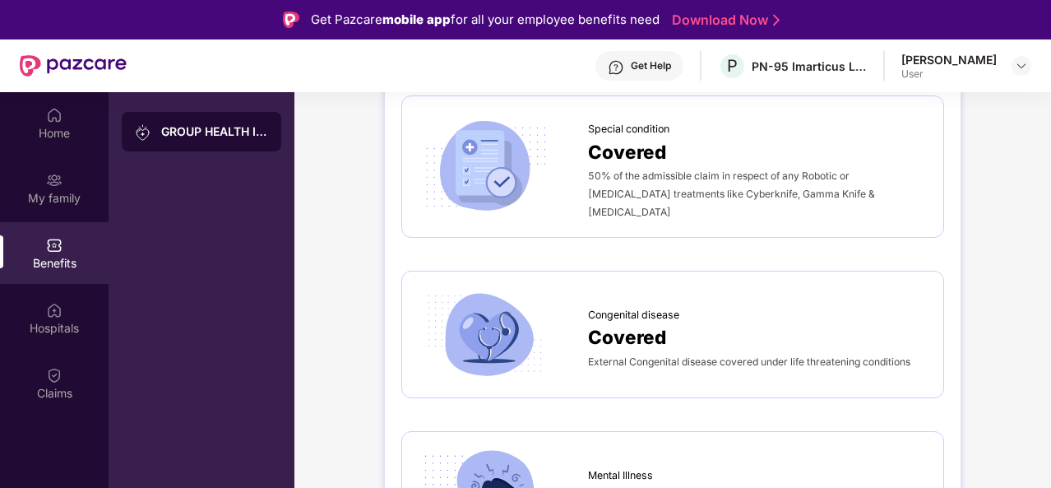
scroll to position [92, 0]
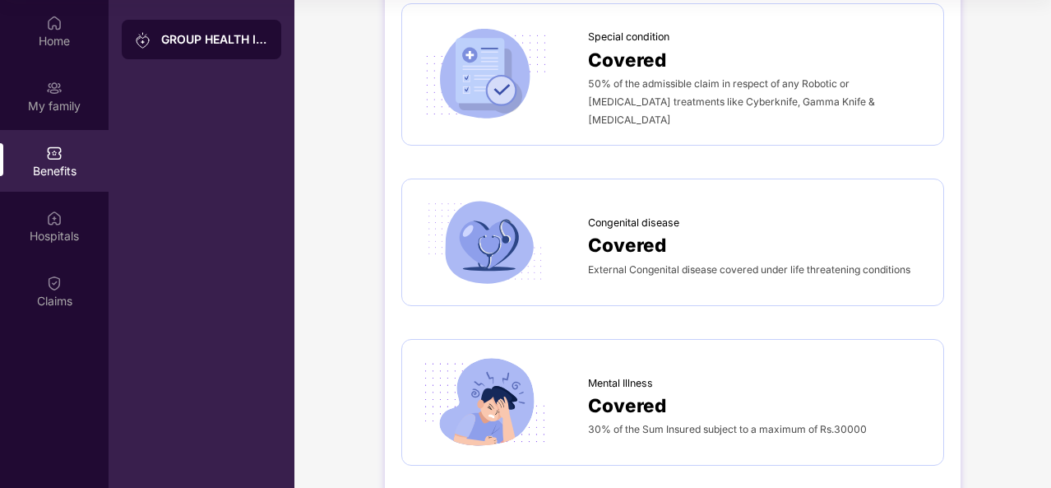
click at [637, 391] on span "Covered" at bounding box center [627, 405] width 78 height 29
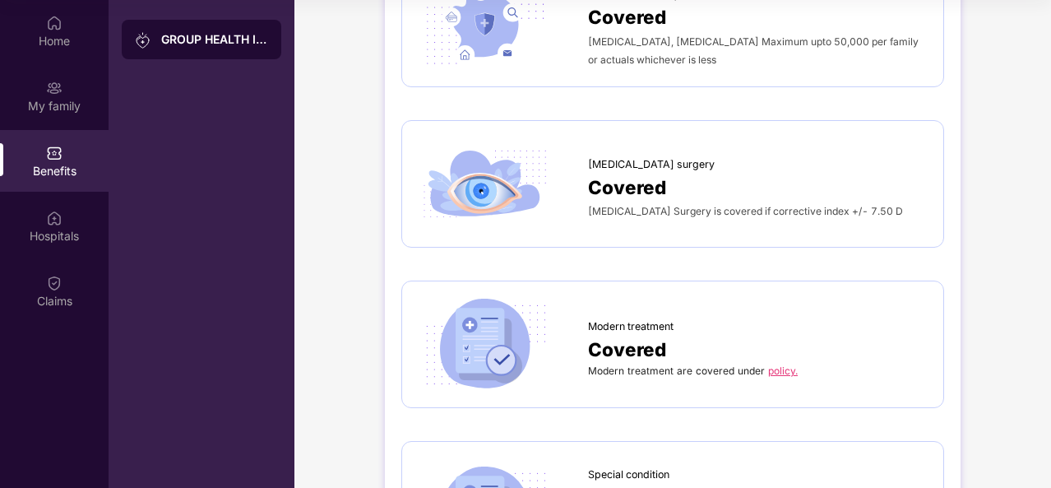
scroll to position [2399, 0]
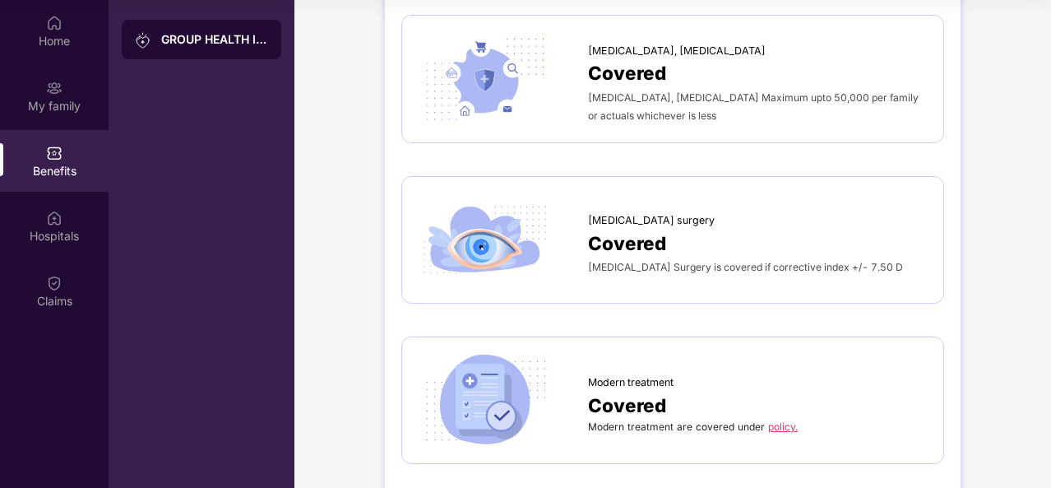
click at [781, 420] on link "policy." at bounding box center [783, 426] width 30 height 12
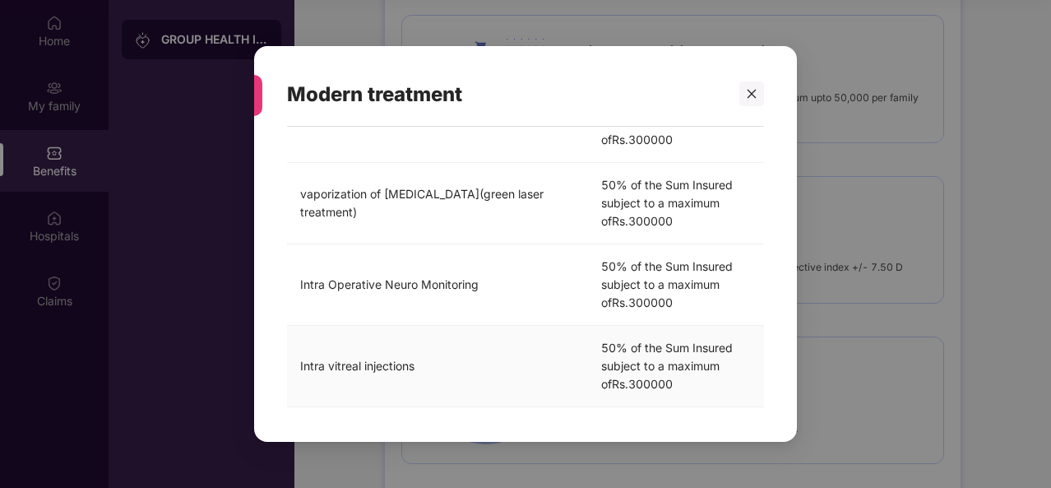
scroll to position [466, 0]
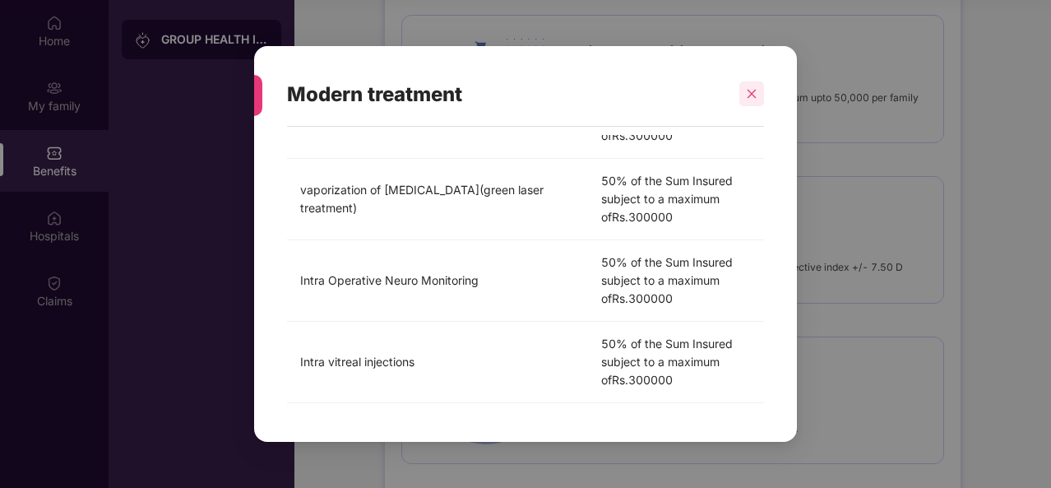
click at [754, 91] on icon "close" at bounding box center [752, 94] width 9 height 9
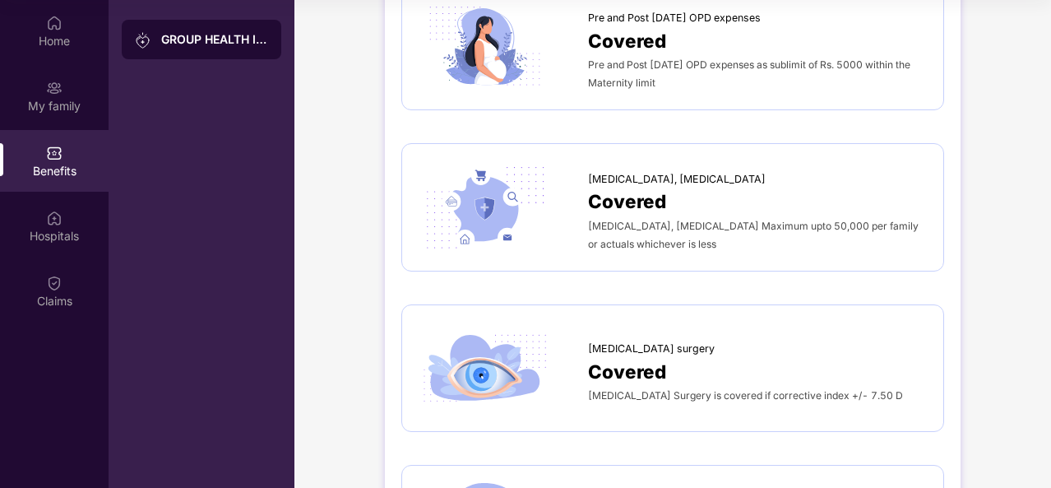
scroll to position [2234, 0]
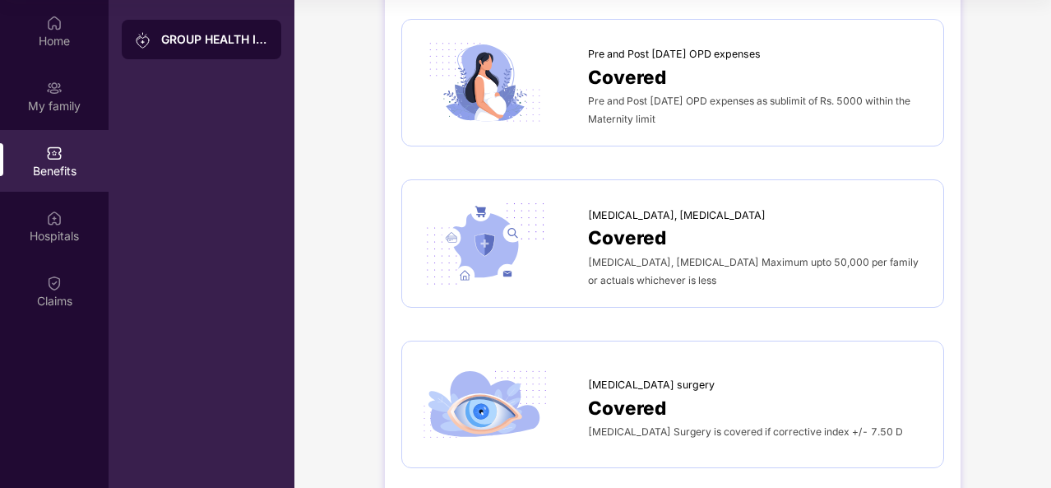
click at [664, 223] on span "Covered" at bounding box center [627, 237] width 78 height 29
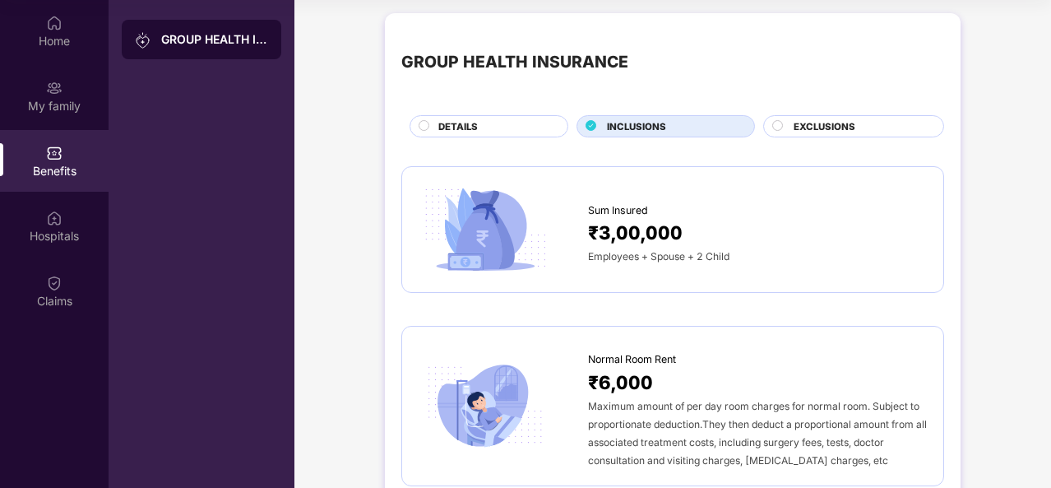
scroll to position [0, 0]
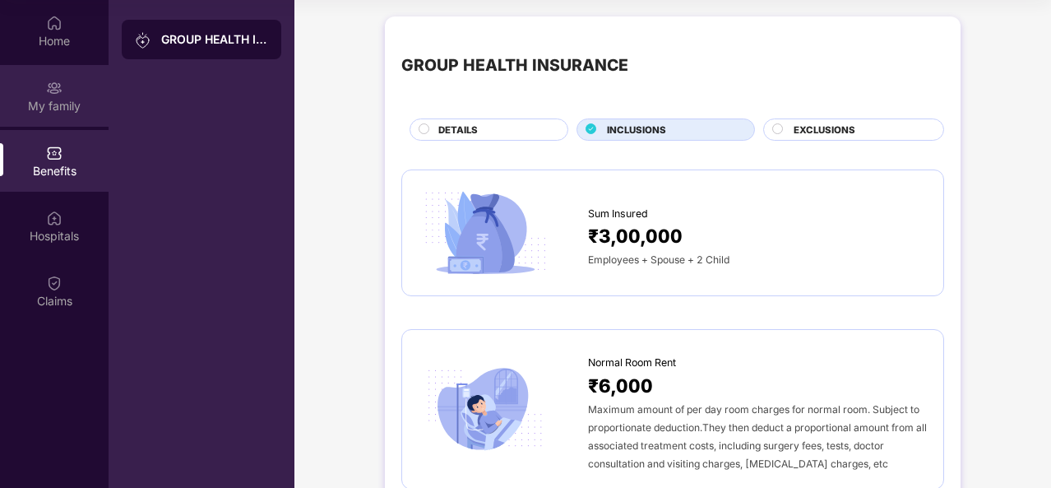
click at [55, 103] on div "My family" at bounding box center [54, 106] width 109 height 16
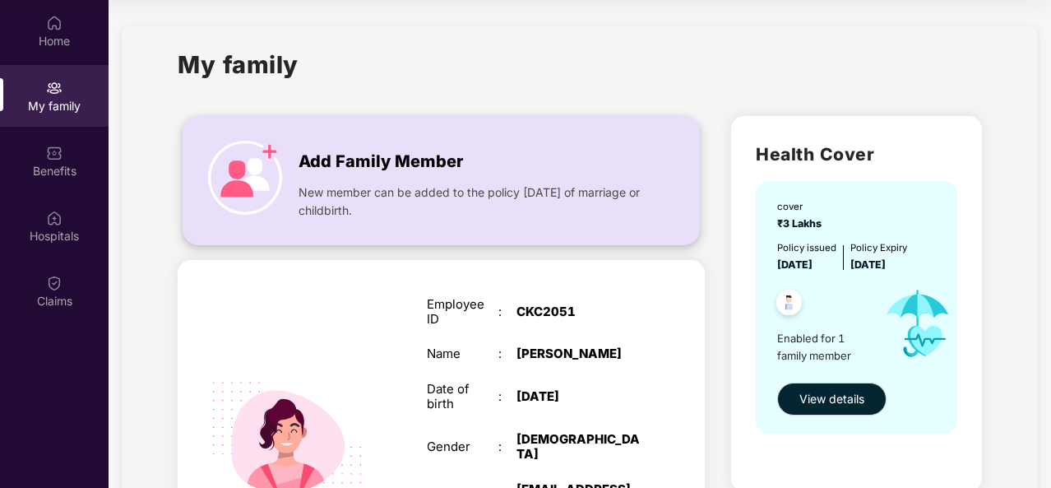
click at [370, 169] on span "Add Family Member" at bounding box center [381, 161] width 165 height 25
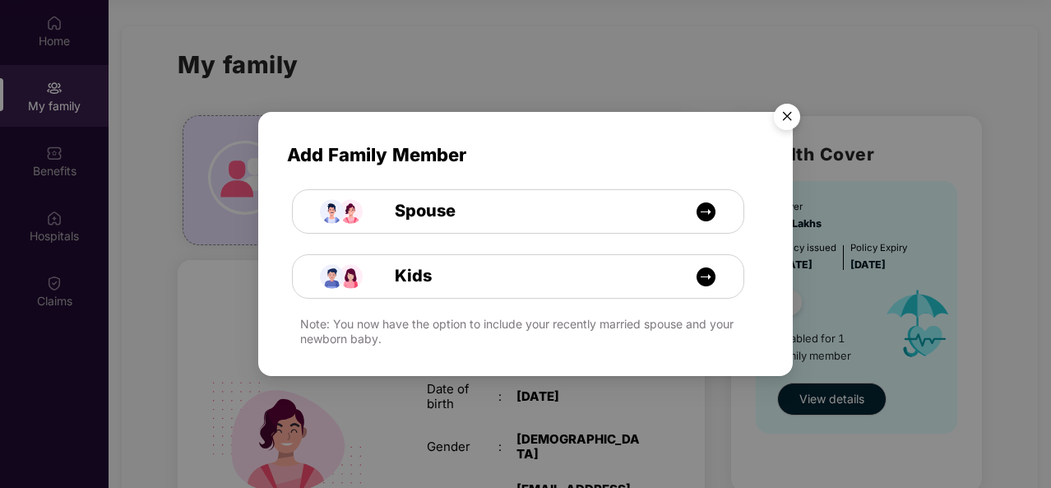
click at [788, 111] on img "Close" at bounding box center [787, 119] width 46 height 46
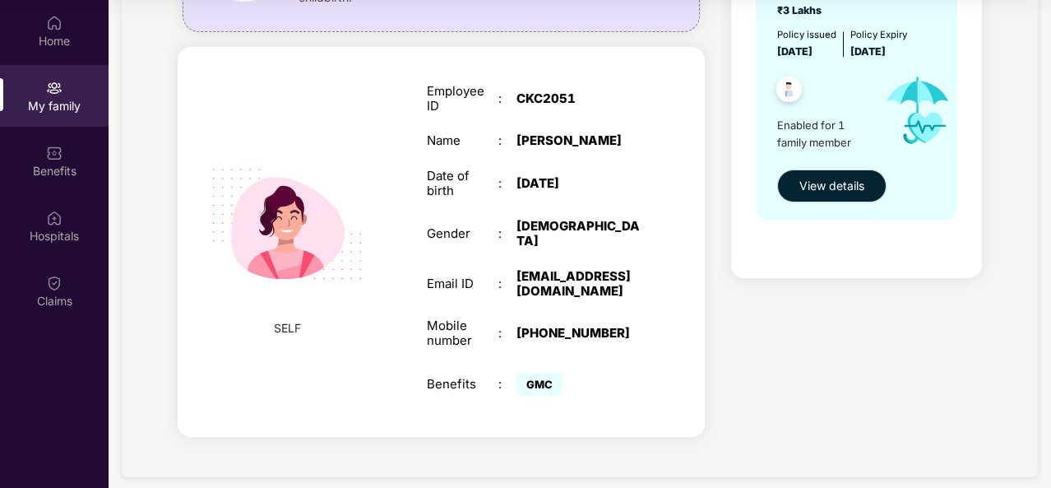
scroll to position [131, 0]
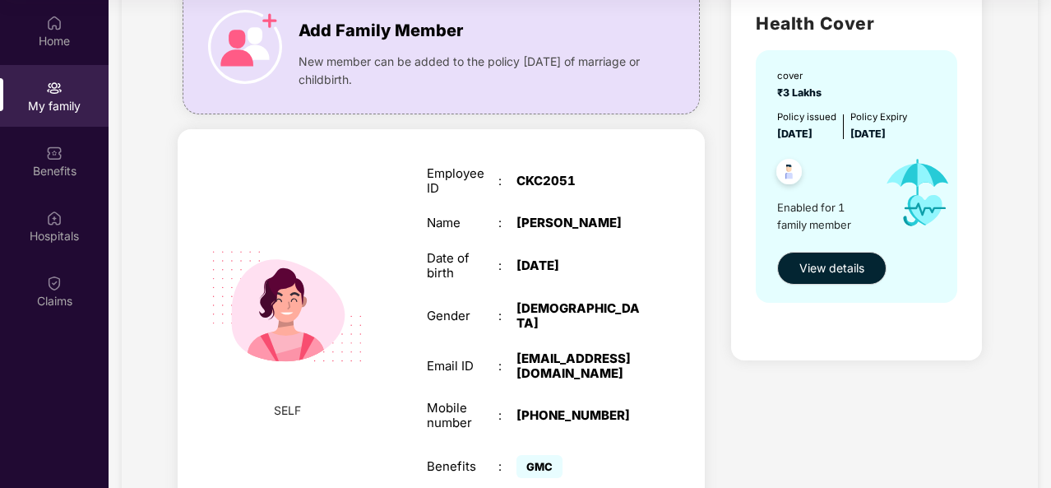
click at [838, 234] on div "Enabled for 1 family member" at bounding box center [824, 192] width 95 height 101
click at [813, 199] on span "Enabled for 1 family member" at bounding box center [824, 216] width 95 height 34
click at [790, 182] on img at bounding box center [789, 174] width 40 height 40
click at [848, 285] on div "cover ₹3 Lakhs Policy issued [DATE] Policy Expiry [DATE] Enabled for 1 family m…" at bounding box center [856, 176] width 201 height 253
click at [844, 277] on button "View details" at bounding box center [831, 268] width 109 height 33
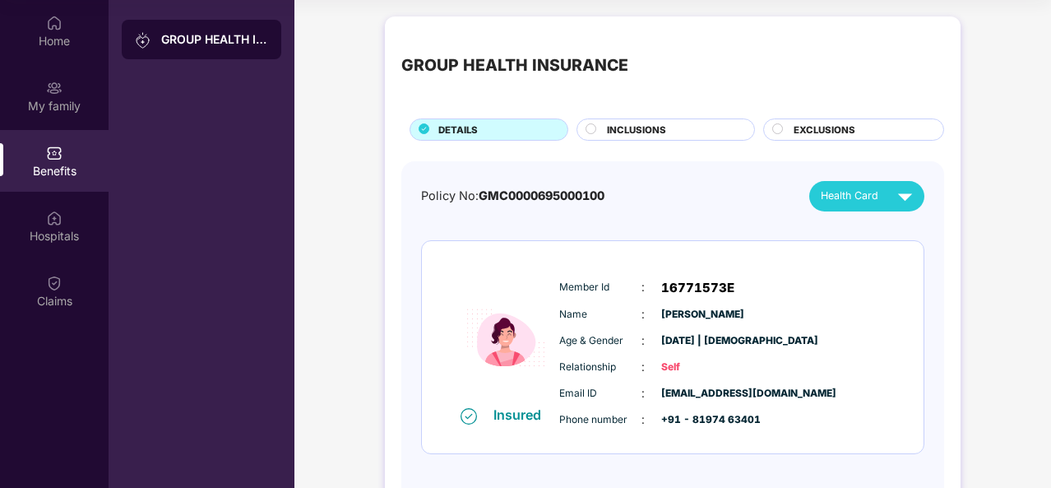
scroll to position [67, 0]
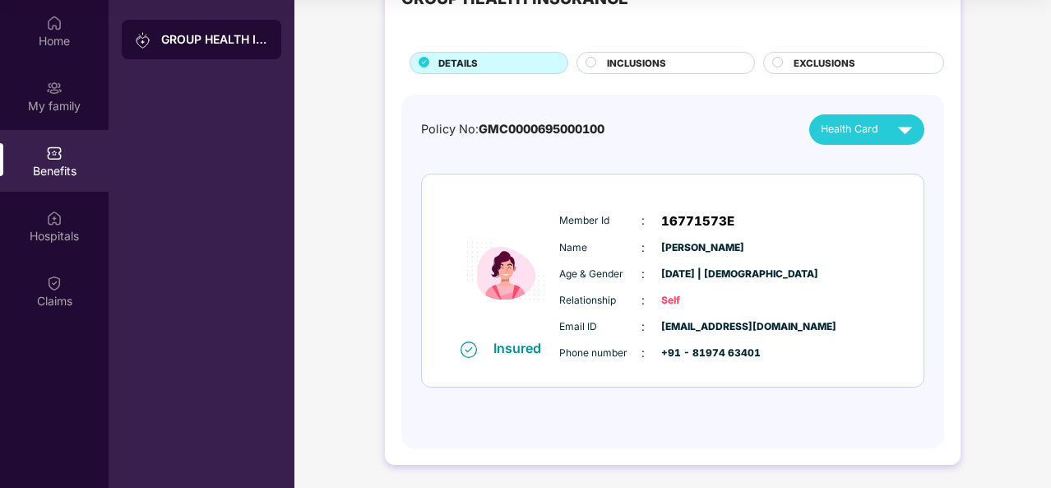
click at [639, 306] on span "Relationship" at bounding box center [600, 301] width 82 height 16
click at [699, 262] on div "Member Id : 16771573E Name : [PERSON_NAME] Age & Gender : [DATE] | [DEMOGRAPHIC…" at bounding box center [722, 287] width 335 height 168
click at [692, 217] on span "16771573E" at bounding box center [697, 221] width 73 height 20
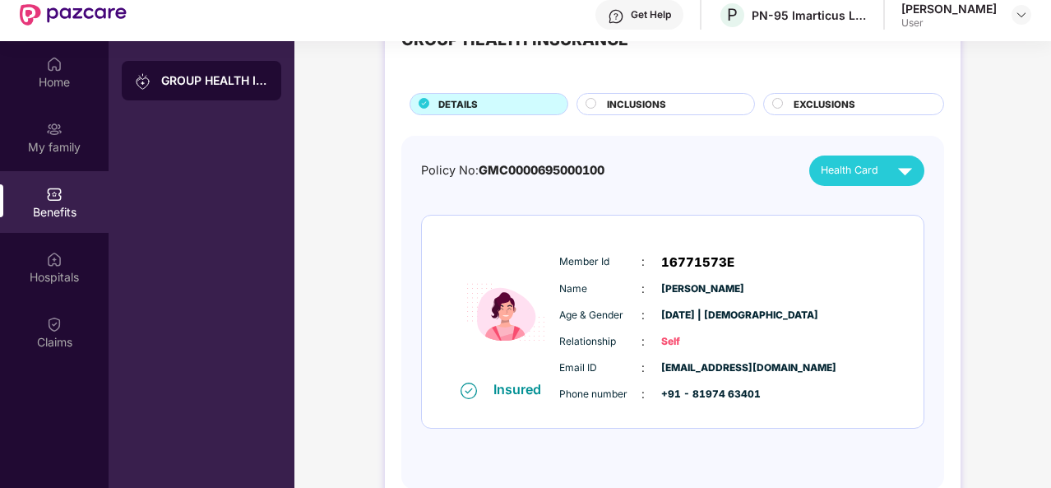
scroll to position [92, 0]
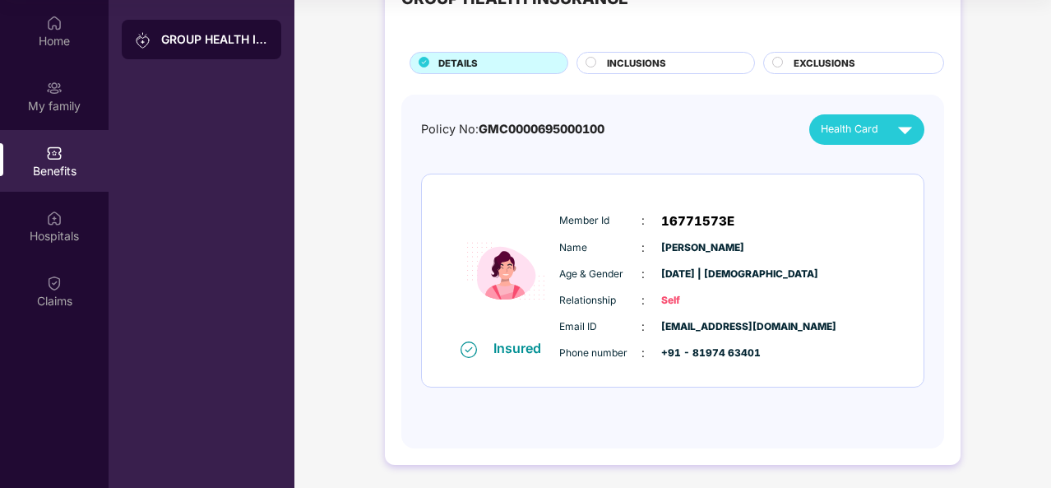
click at [802, 57] on span "EXCLUSIONS" at bounding box center [825, 63] width 62 height 15
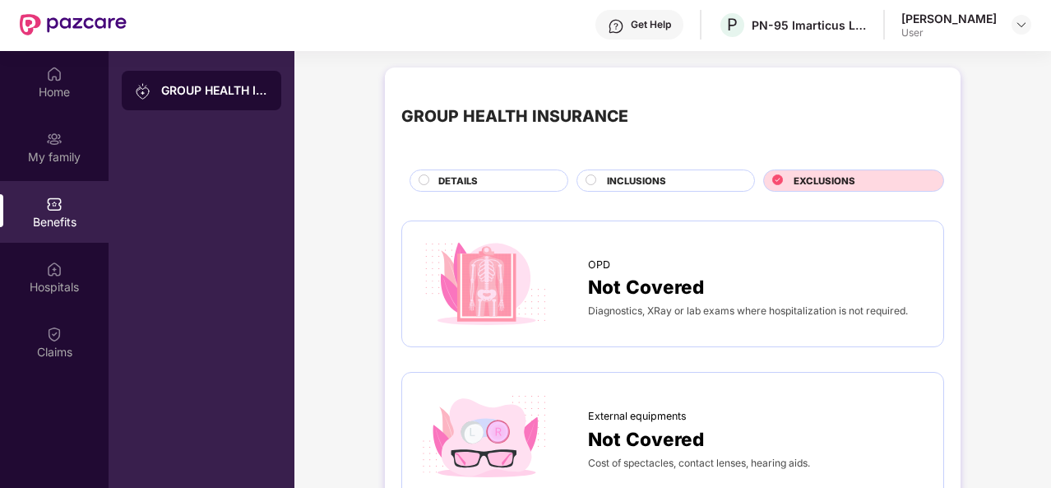
scroll to position [0, 0]
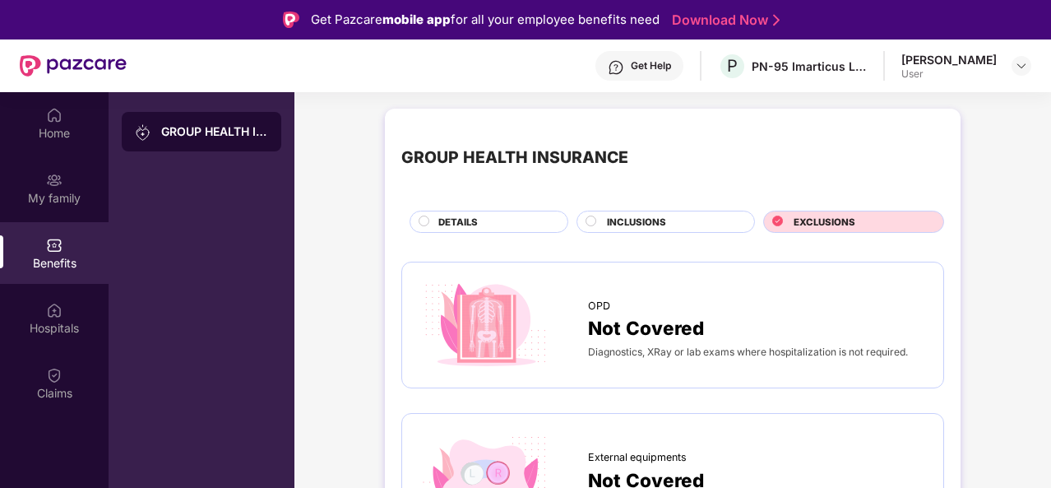
click at [457, 221] on span "DETAILS" at bounding box center [457, 222] width 39 height 15
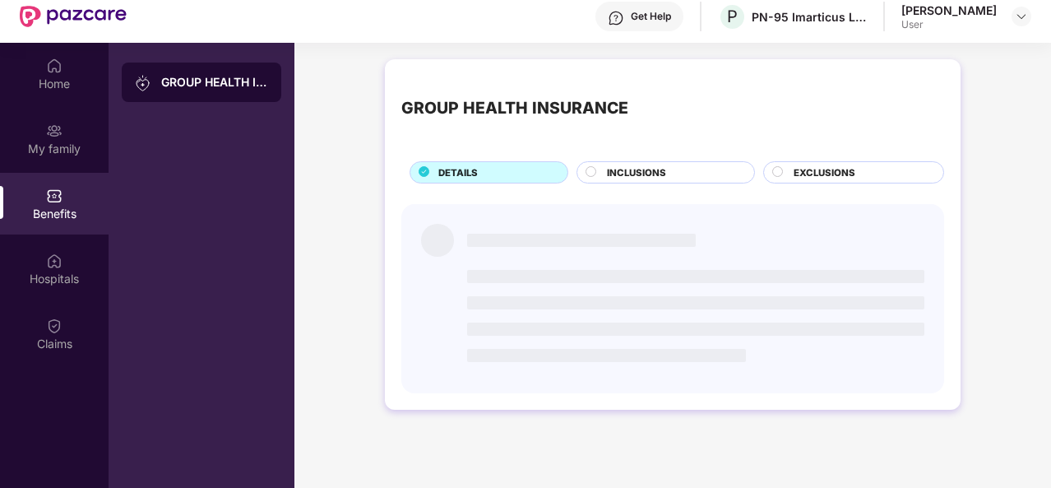
scroll to position [92, 0]
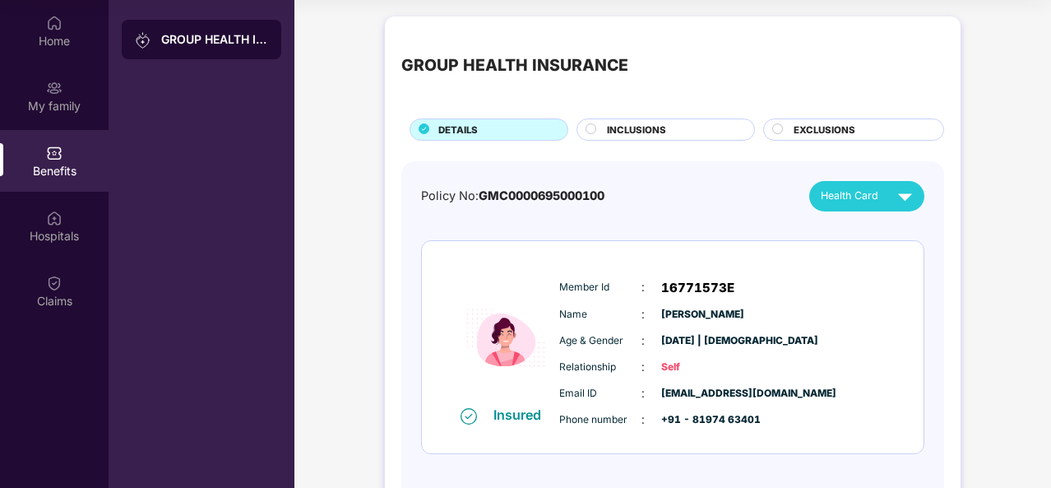
click at [651, 135] on span "INCLUSIONS" at bounding box center [636, 130] width 59 height 15
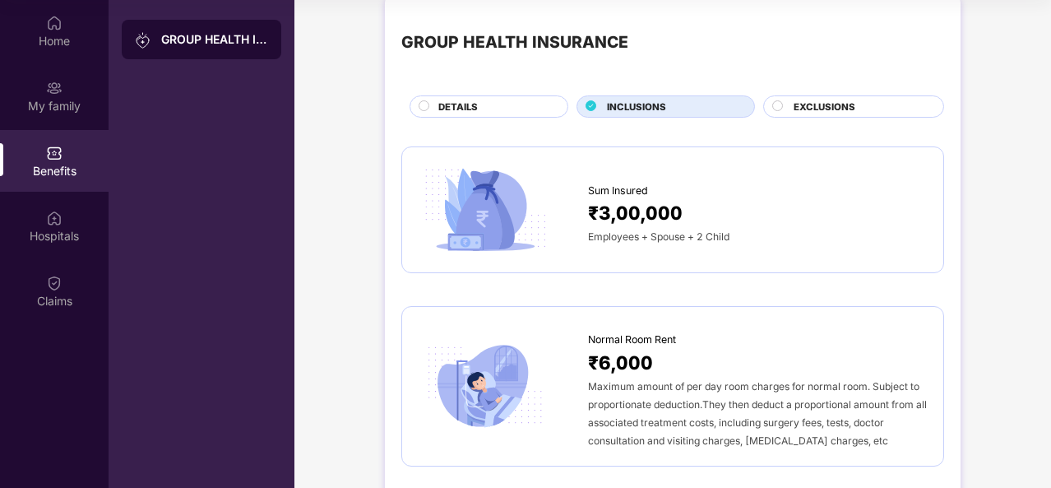
scroll to position [0, 0]
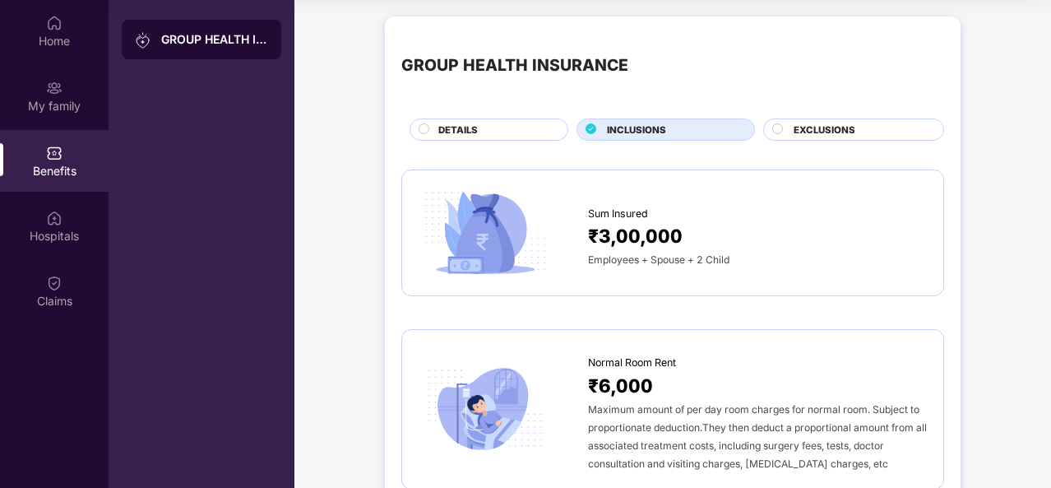
drag, startPoint x: 60, startPoint y: 50, endPoint x: 112, endPoint y: 44, distance: 52.2
click at [61, 51] on div "Home" at bounding box center [54, 31] width 109 height 62
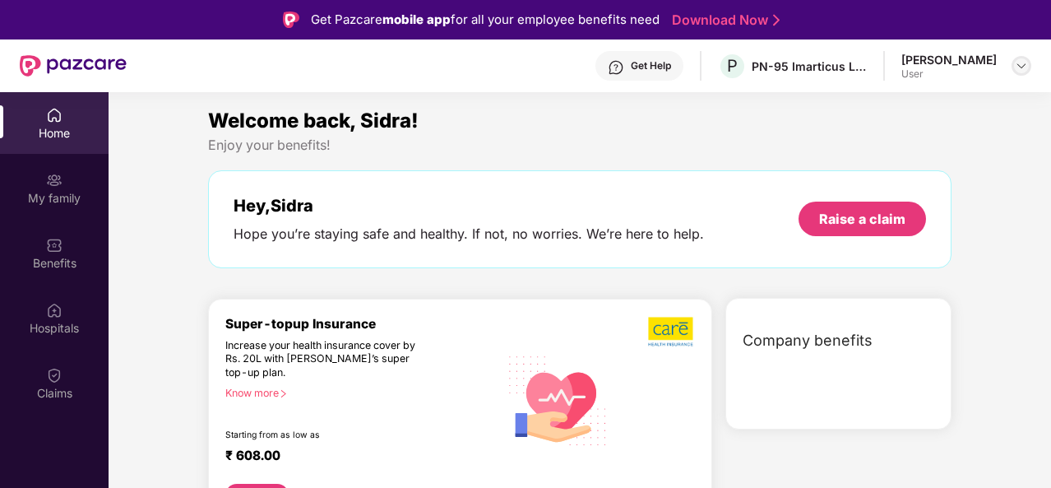
click at [1024, 70] on img at bounding box center [1021, 65] width 13 height 13
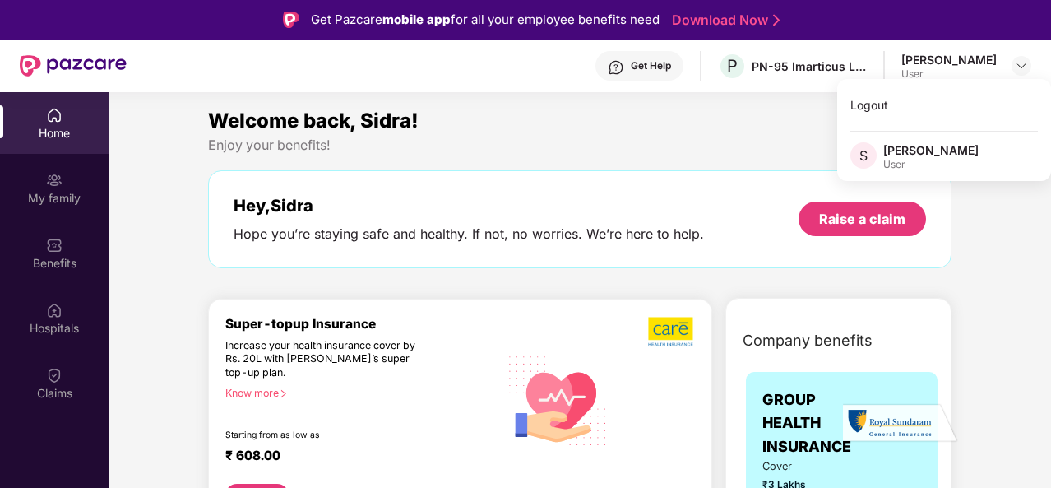
click at [694, 156] on div "Welcome back, Sidra! Enjoy your benefits! Hey, [PERSON_NAME] Hope you’re stayin…" at bounding box center [580, 194] width 757 height 179
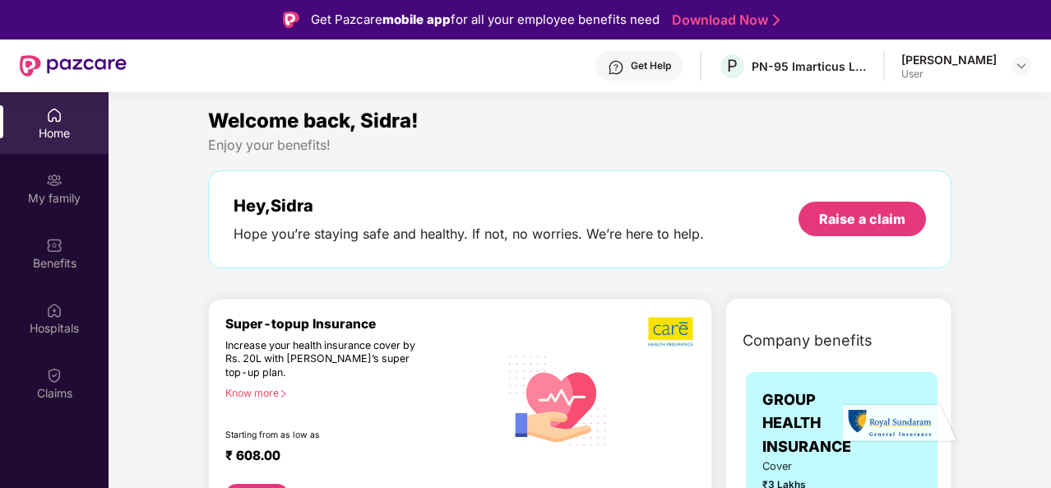
click at [206, 25] on div "Get Pazcare mobile app for all your employee benefits need Download Now" at bounding box center [525, 19] width 1051 height 39
click at [860, 123] on div "Welcome back, Sidra!" at bounding box center [580, 120] width 744 height 31
